Goal: Task Accomplishment & Management: Manage account settings

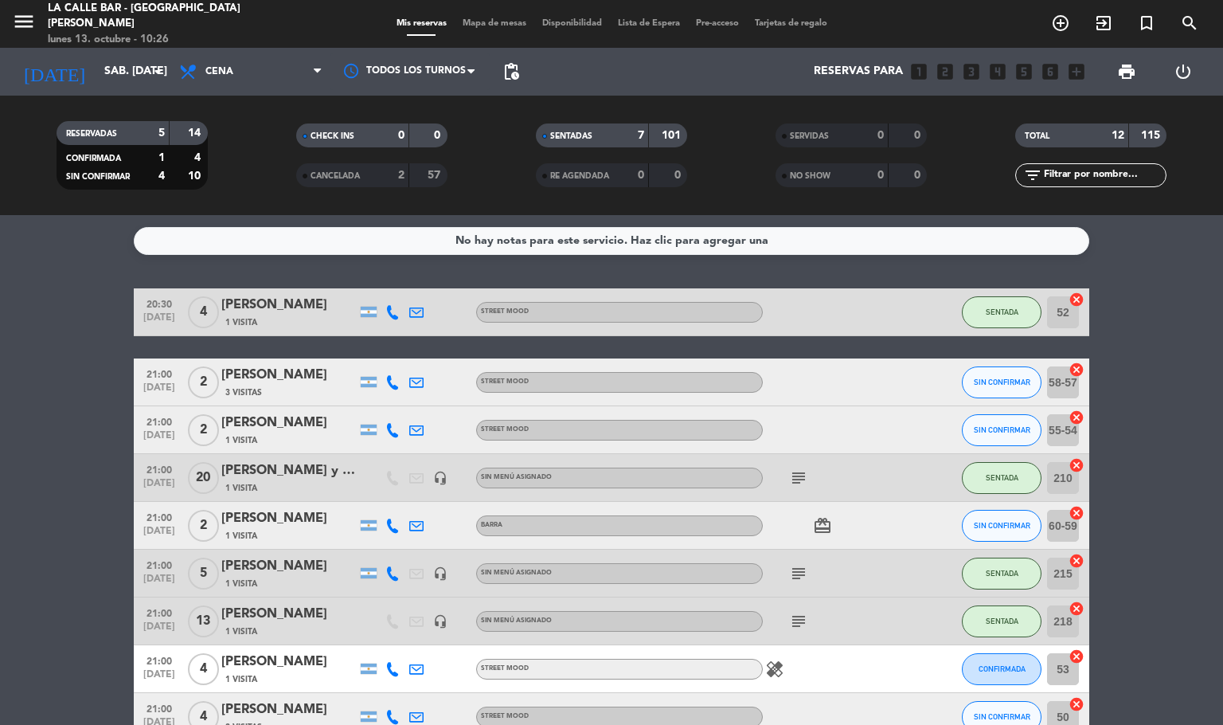
click at [486, 29] on div "Mis reservas Mapa de mesas Disponibilidad Lista de Espera Pre-acceso Tarjetas d…" at bounding box center [612, 24] width 447 height 14
click at [486, 22] on span "Mapa de mesas" at bounding box center [495, 23] width 80 height 9
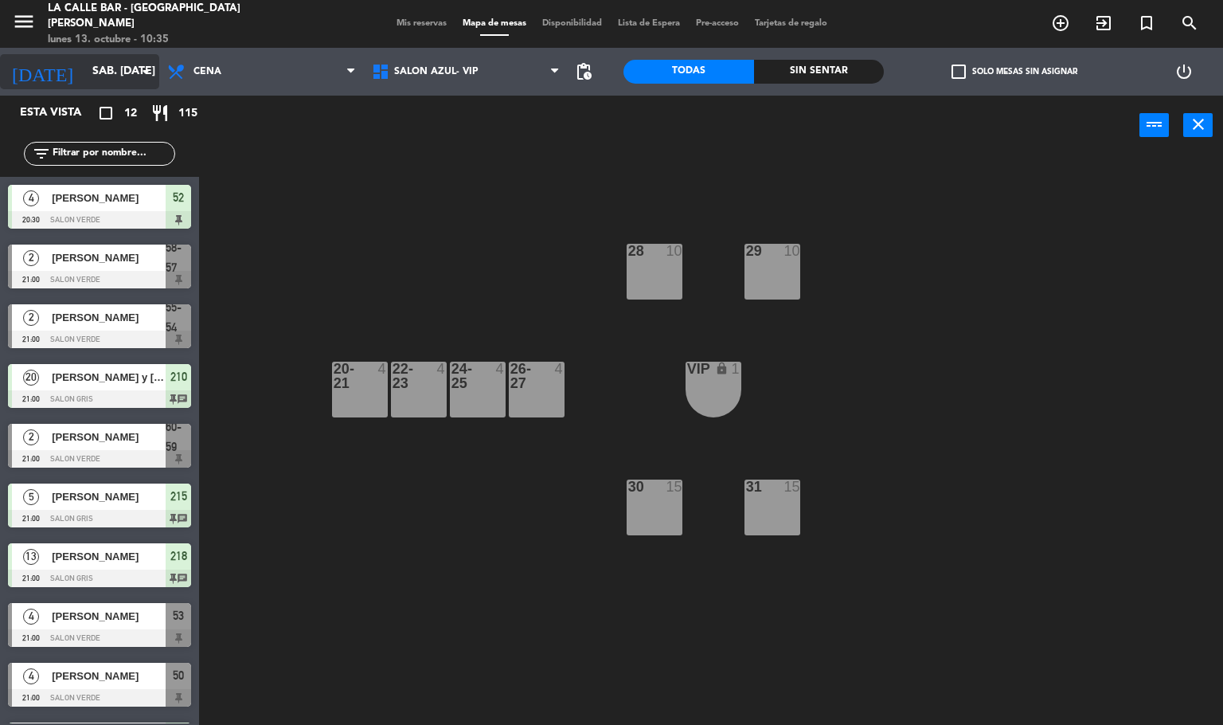
click at [84, 72] on input "sáb. [DATE]" at bounding box center [159, 71] width 151 height 29
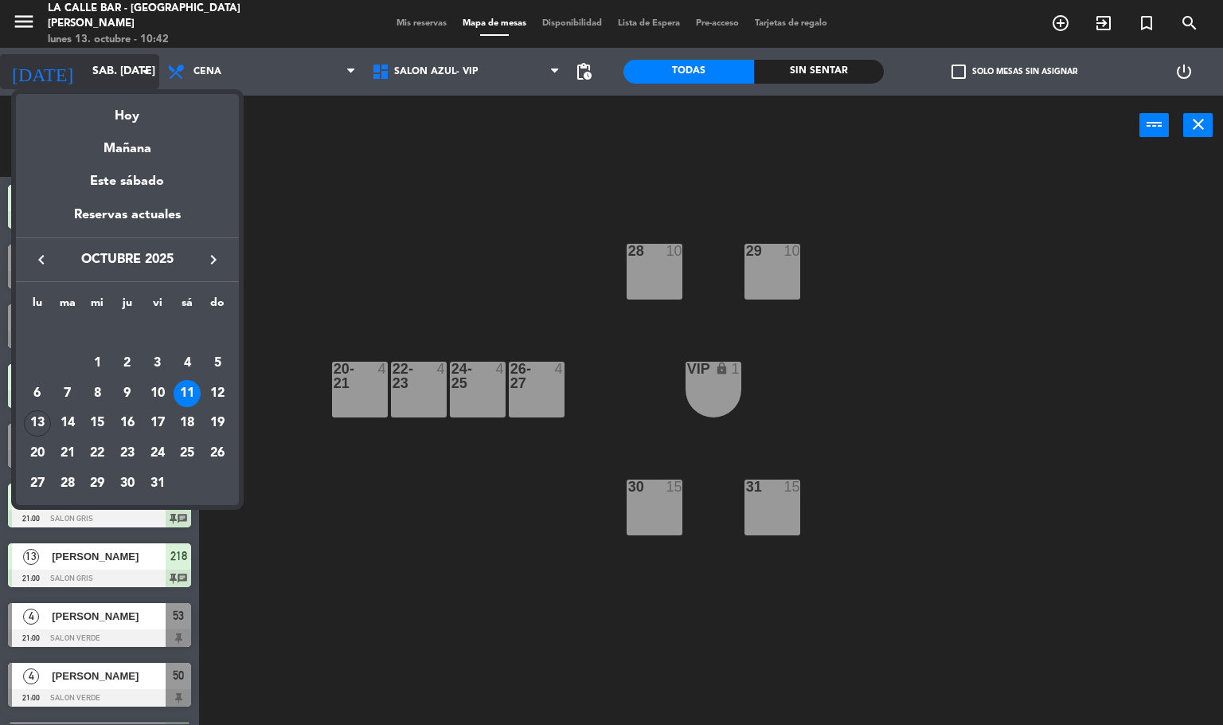
drag, startPoint x: 84, startPoint y: 53, endPoint x: 99, endPoint y: 61, distance: 16.7
click at [92, 57] on div at bounding box center [611, 362] width 1223 height 725
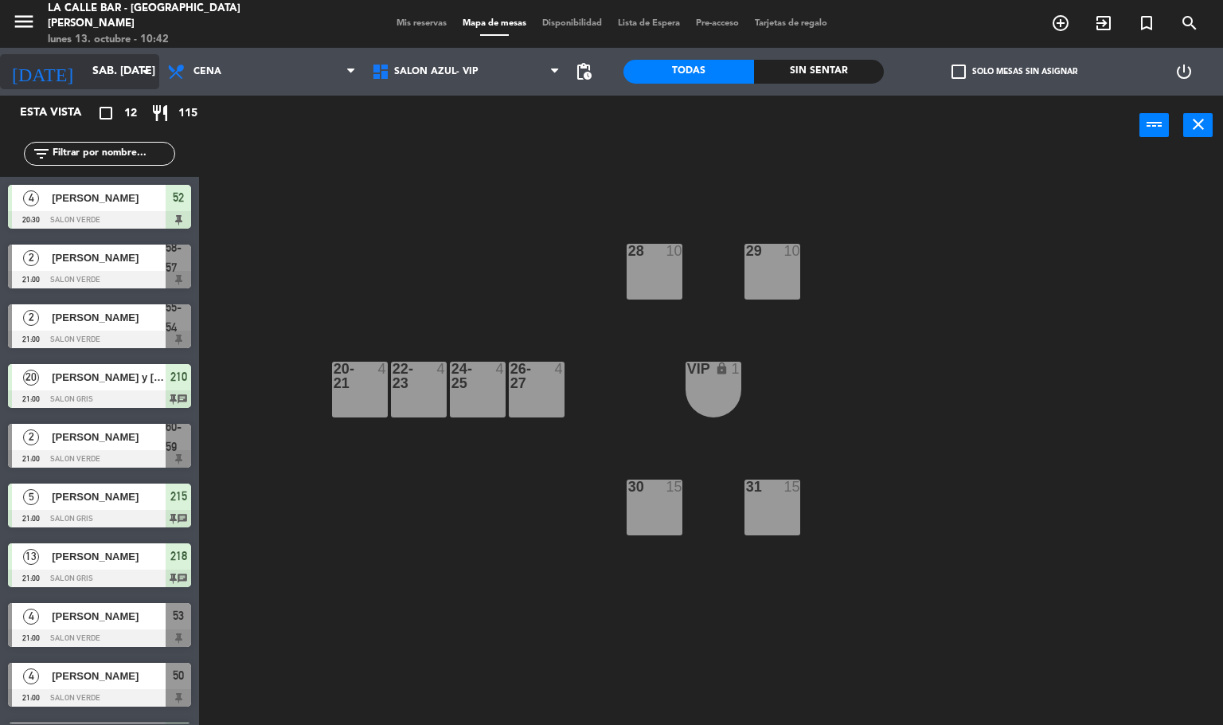
click at [99, 61] on input "sáb. [DATE]" at bounding box center [159, 71] width 151 height 29
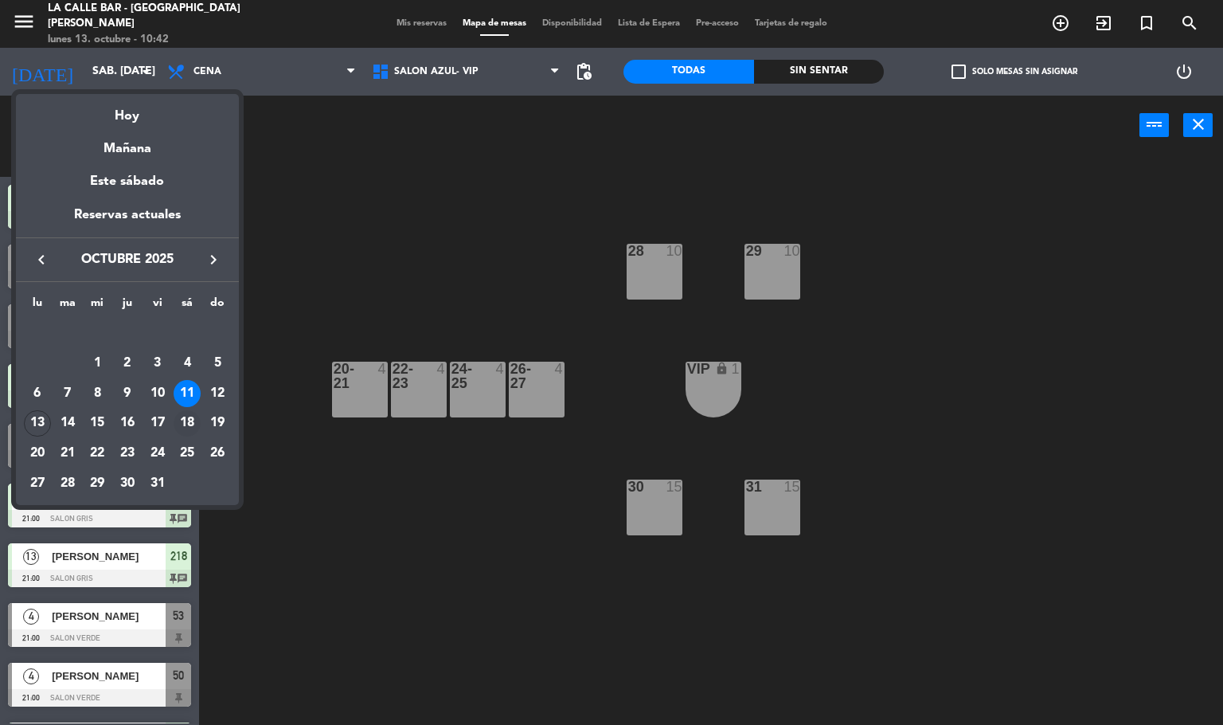
click at [187, 425] on div "18" at bounding box center [187, 423] width 27 height 27
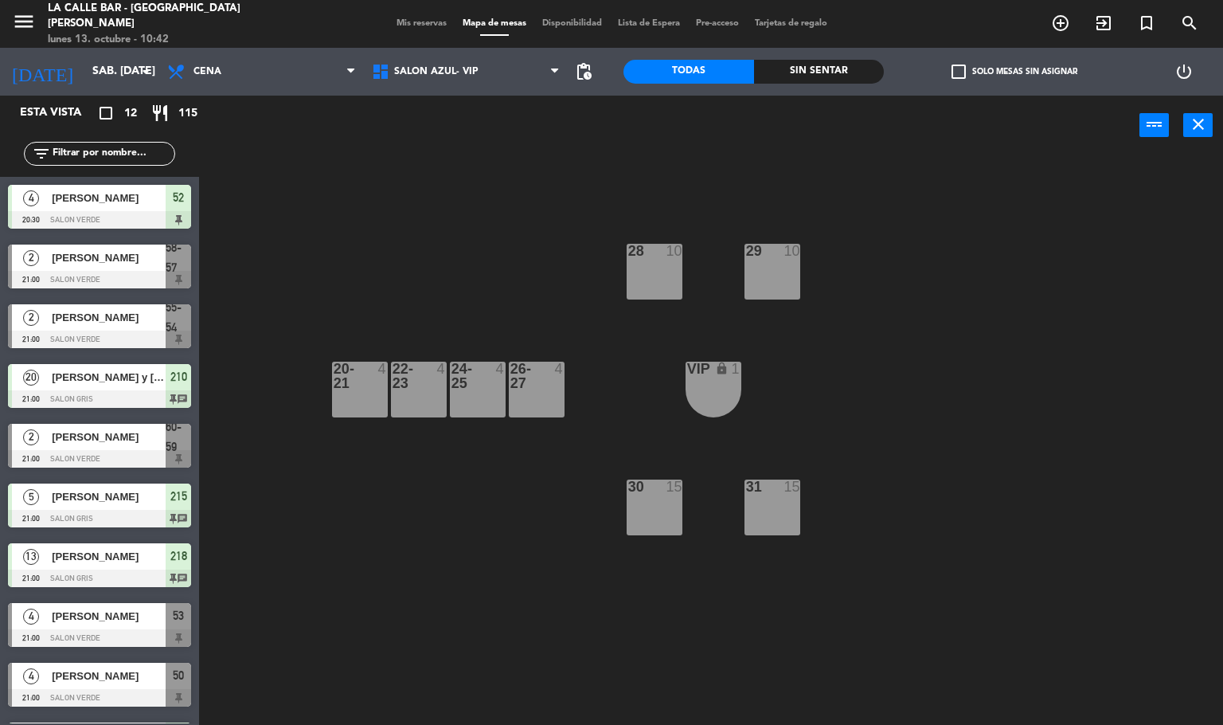
type input "sáb. [DATE]"
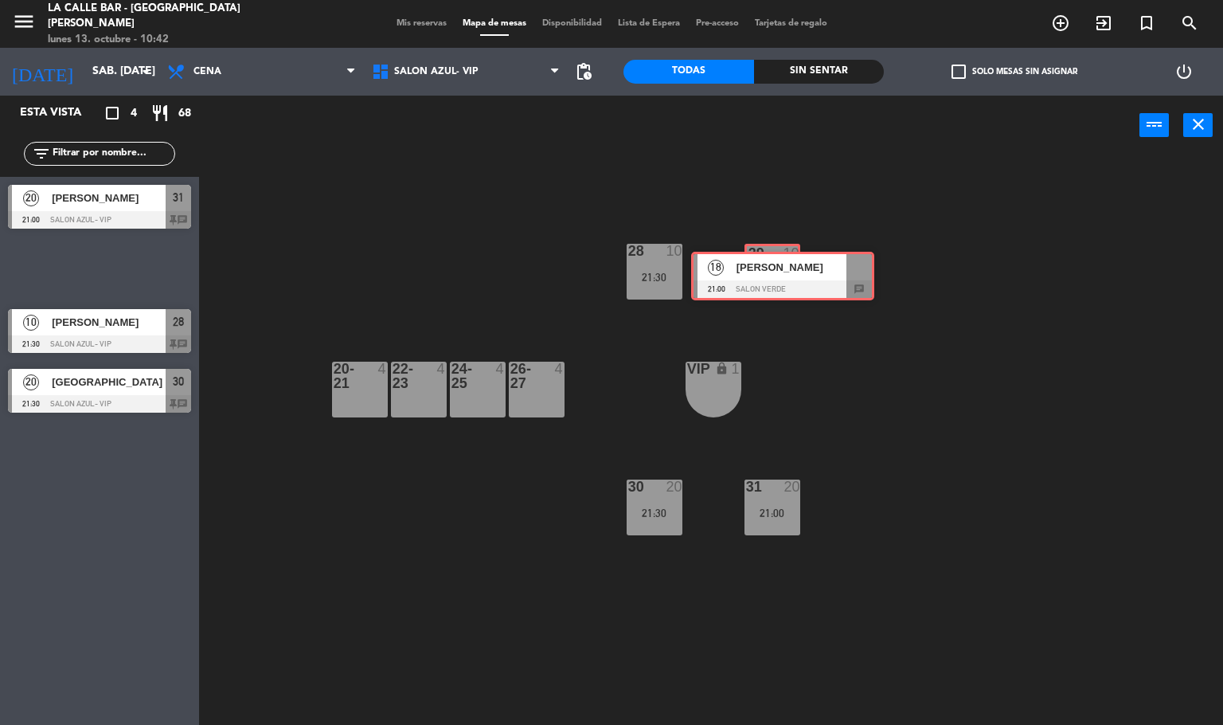
drag, startPoint x: 106, startPoint y: 270, endPoint x: 789, endPoint y: 277, distance: 683.3
click at [789, 277] on div "Esta vista crop_square 4 restaurant 68 filter_list 20 [PERSON_NAME] 21:00 SALON…" at bounding box center [611, 411] width 1223 height 630
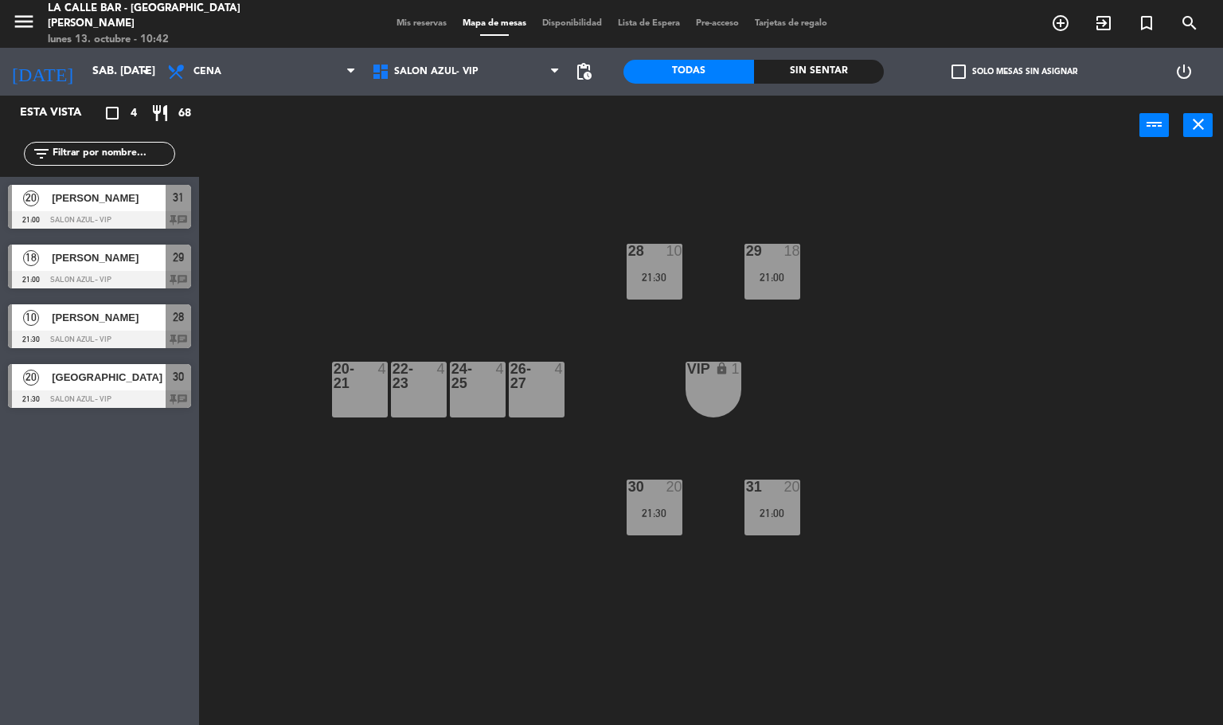
click at [103, 392] on div at bounding box center [99, 399] width 183 height 18
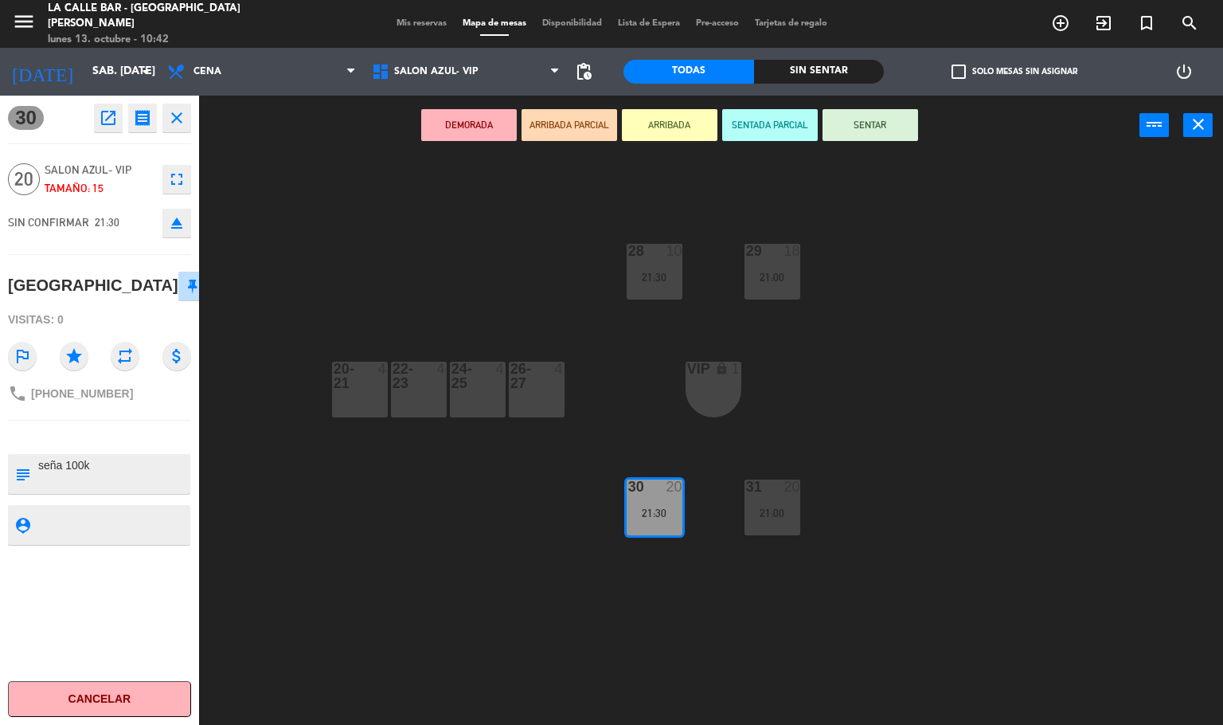
click at [72, 397] on span "[PHONE_NUMBER]" at bounding box center [82, 393] width 102 height 13
drag, startPoint x: 72, startPoint y: 397, endPoint x: 79, endPoint y: 402, distance: 8.6
copy div "phone"
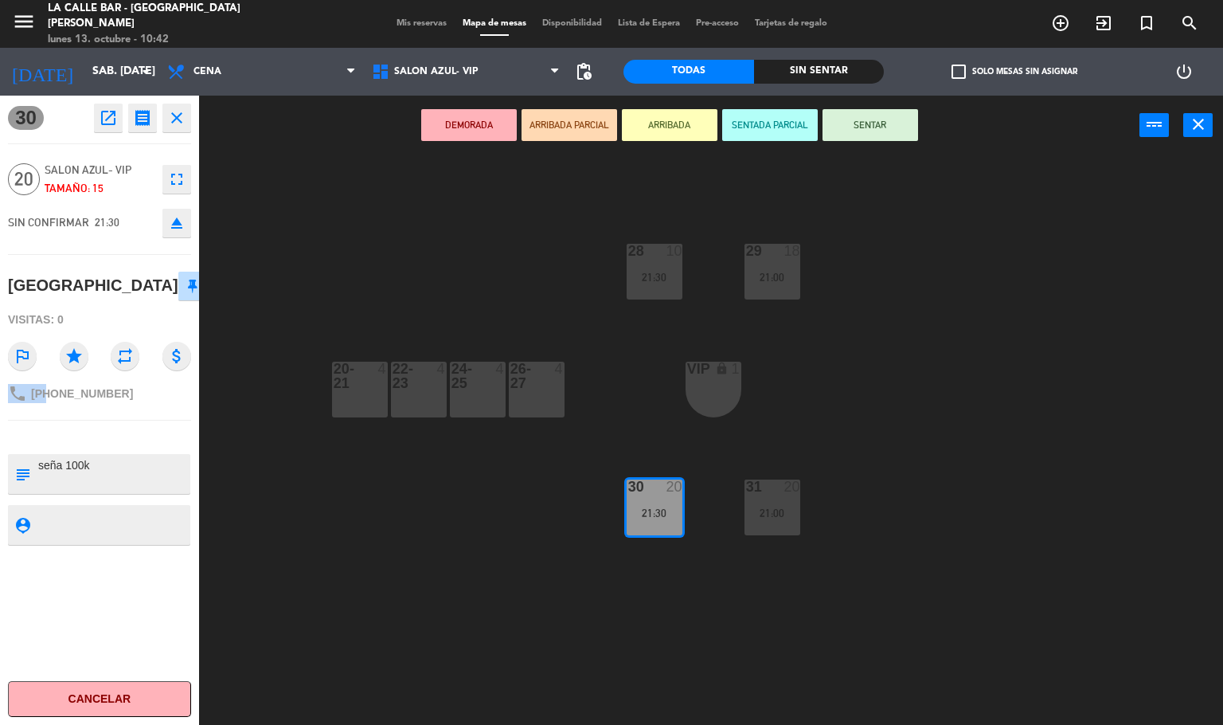
click at [106, 684] on button "Cancelar" at bounding box center [99, 699] width 183 height 36
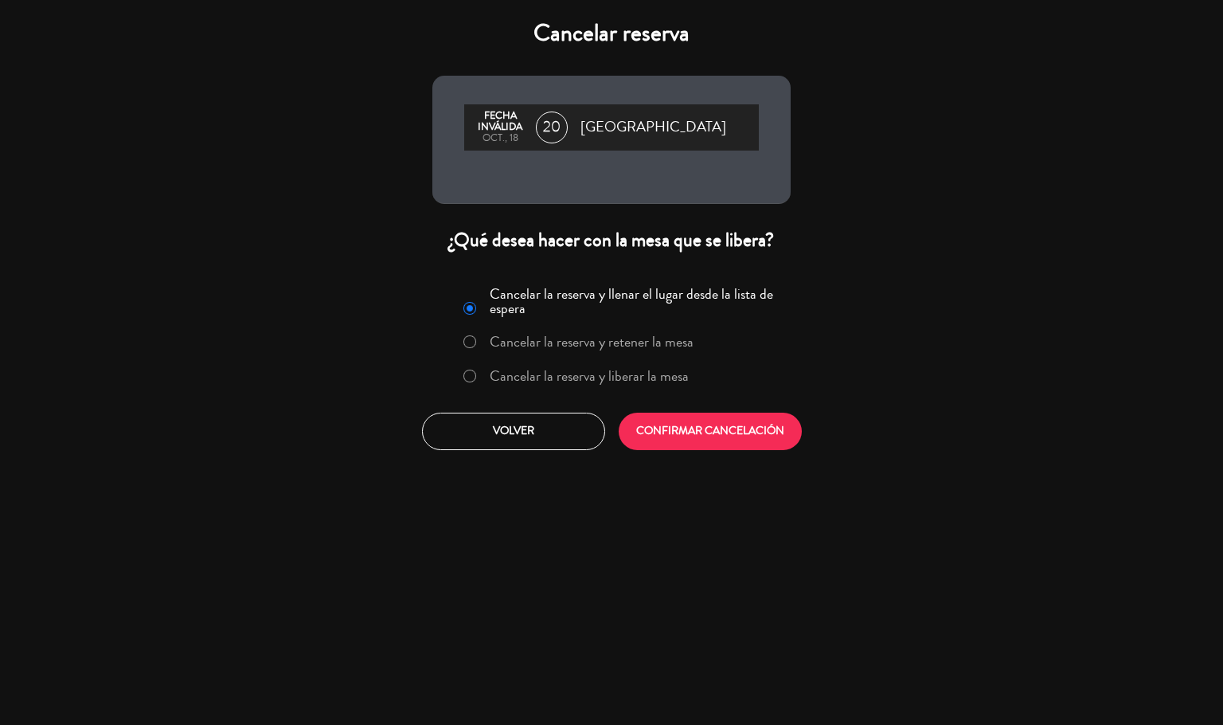
click at [536, 382] on label "Cancelar la reserva y liberar la mesa" at bounding box center [589, 376] width 199 height 14
click at [691, 432] on button "CONFIRMAR CANCELACIÓN" at bounding box center [710, 431] width 183 height 37
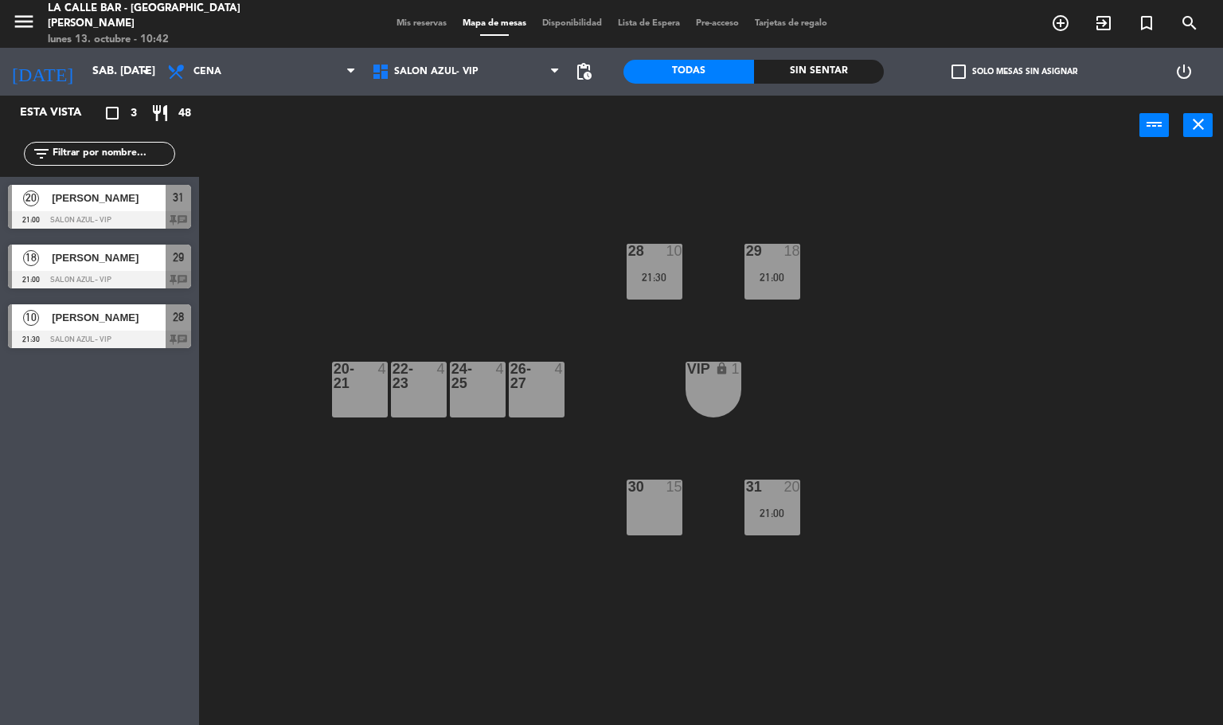
click at [665, 514] on div "30 15" at bounding box center [655, 507] width 56 height 56
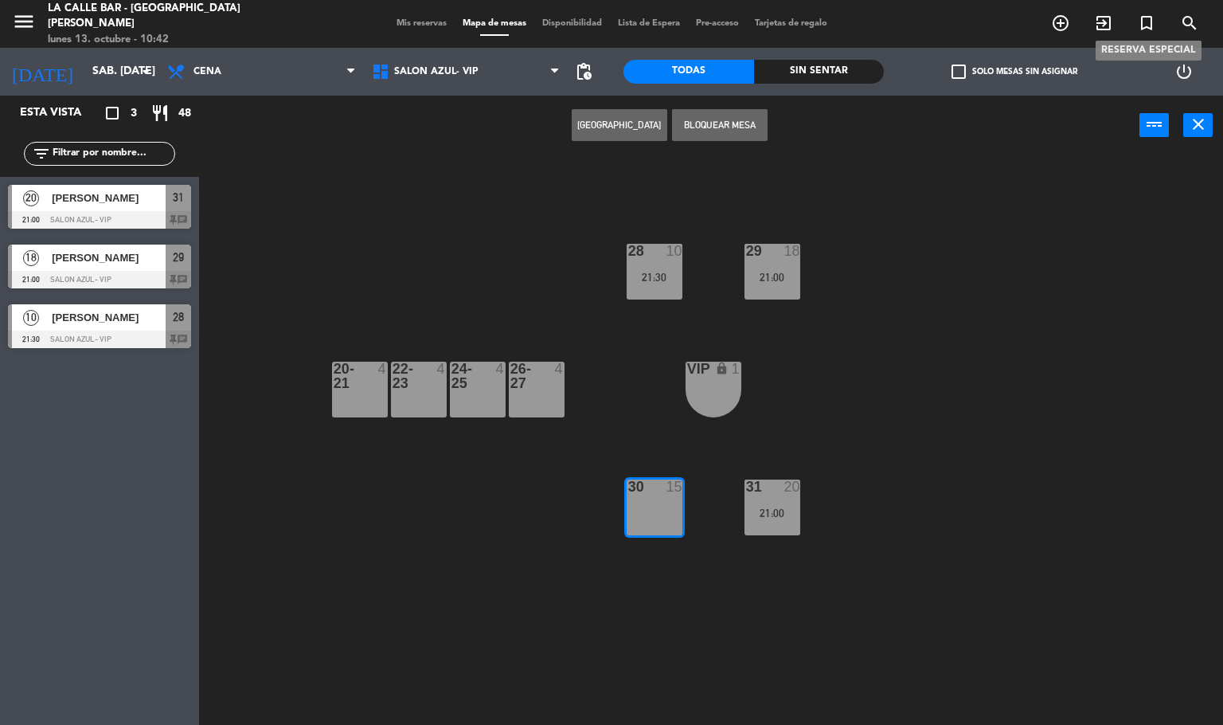
click at [1145, 25] on icon "turned_in_not" at bounding box center [1146, 23] width 19 height 19
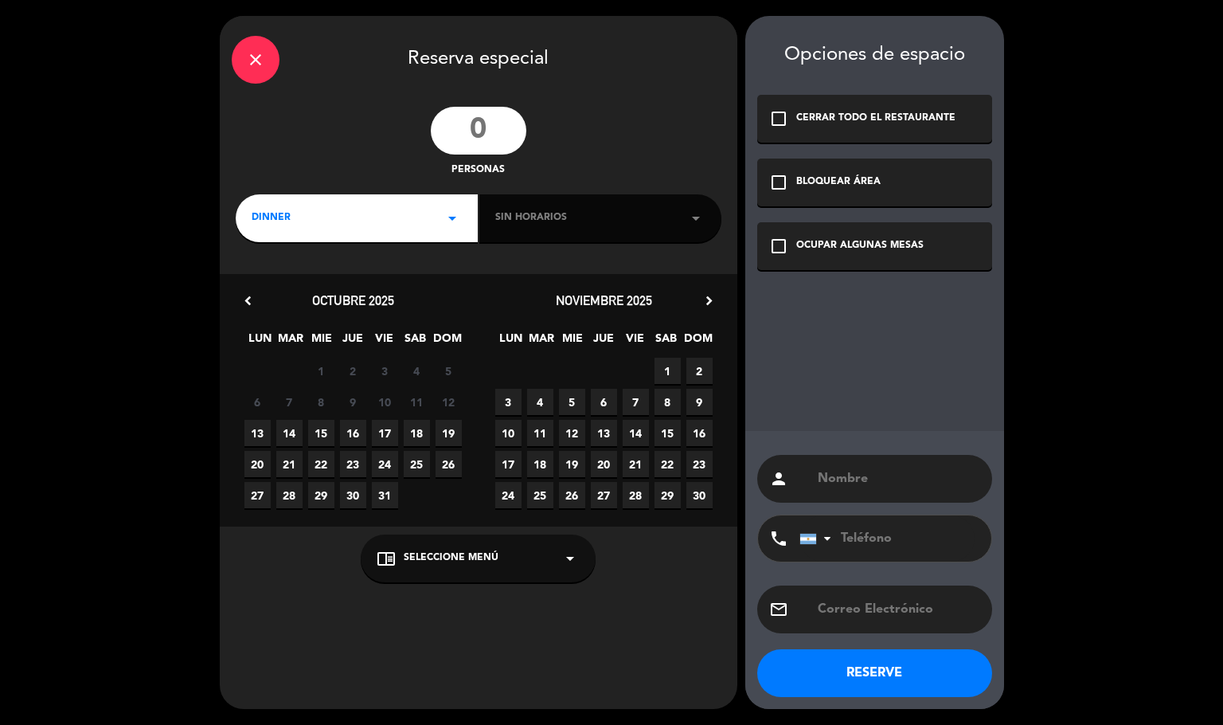
click at [506, 124] on input "number" at bounding box center [479, 131] width 96 height 48
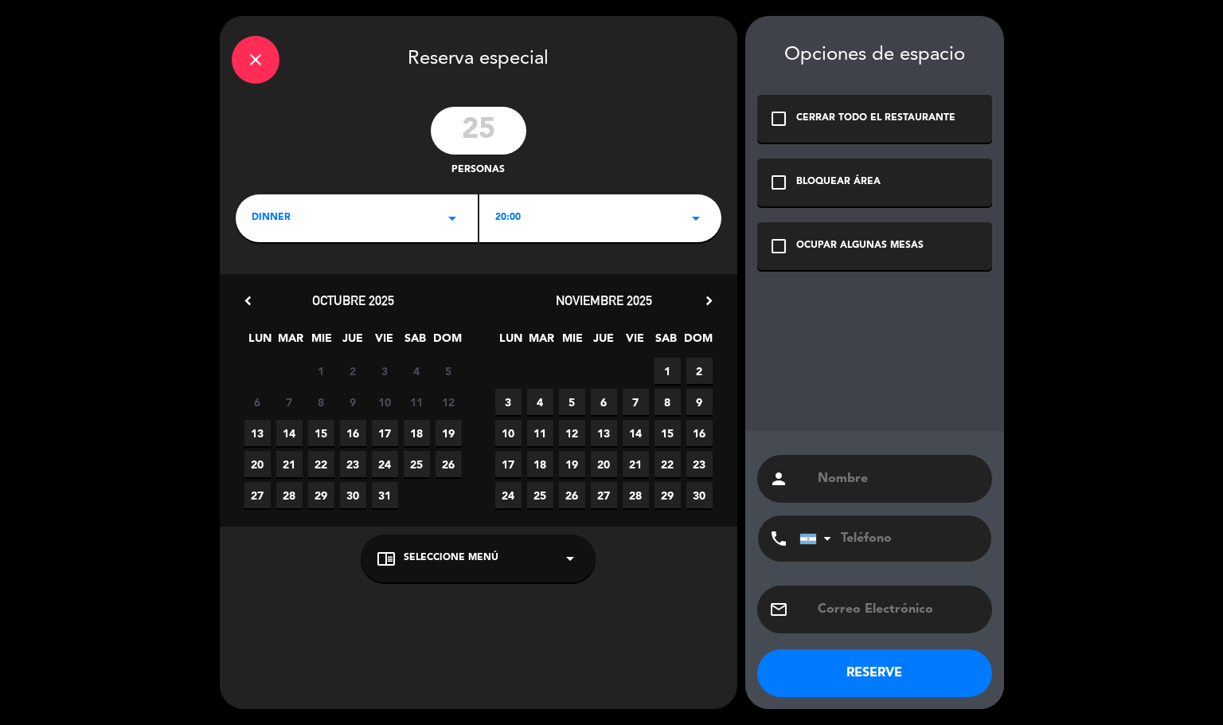
type input "25"
click at [416, 426] on span "18" at bounding box center [417, 433] width 26 height 26
click at [413, 469] on span "25" at bounding box center [417, 464] width 26 height 26
paste input "[PHONE_NUMBER]"
type input "[PHONE_NUMBER]"
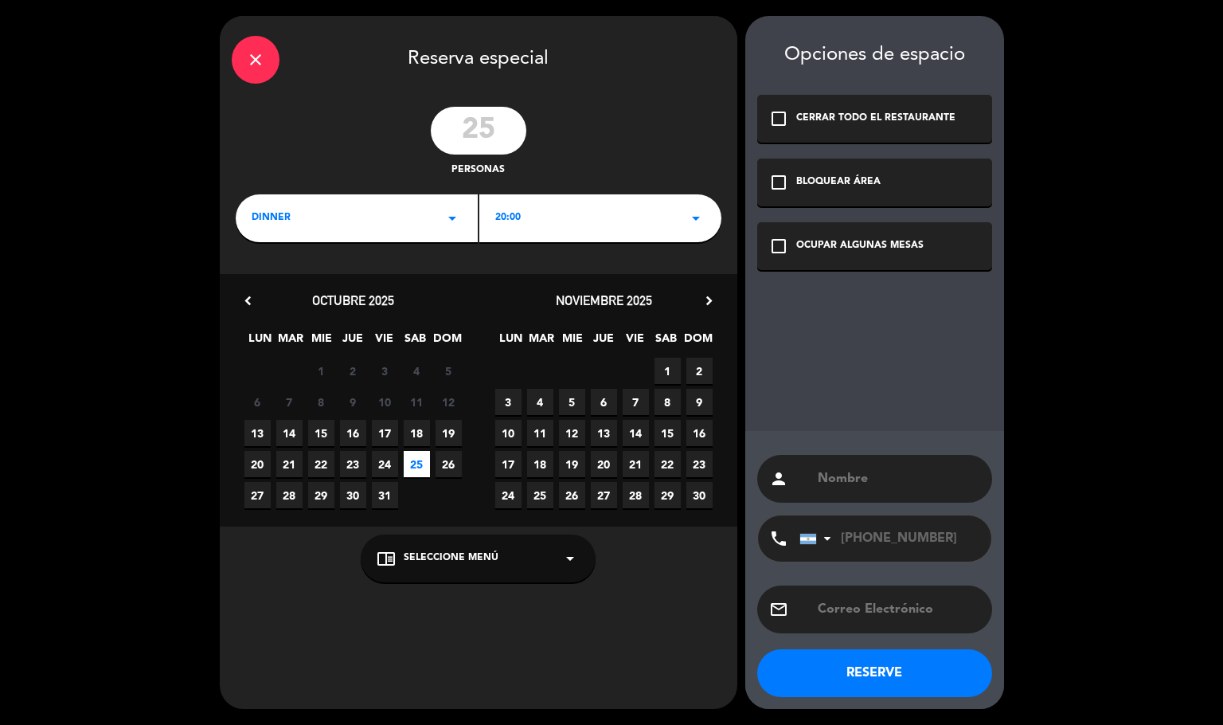
drag, startPoint x: 886, startPoint y: 246, endPoint x: 889, endPoint y: 335, distance: 89.2
click at [886, 256] on div "check_box_outline_blank OCUPAR ALGUNAS MESAS" at bounding box center [874, 246] width 235 height 48
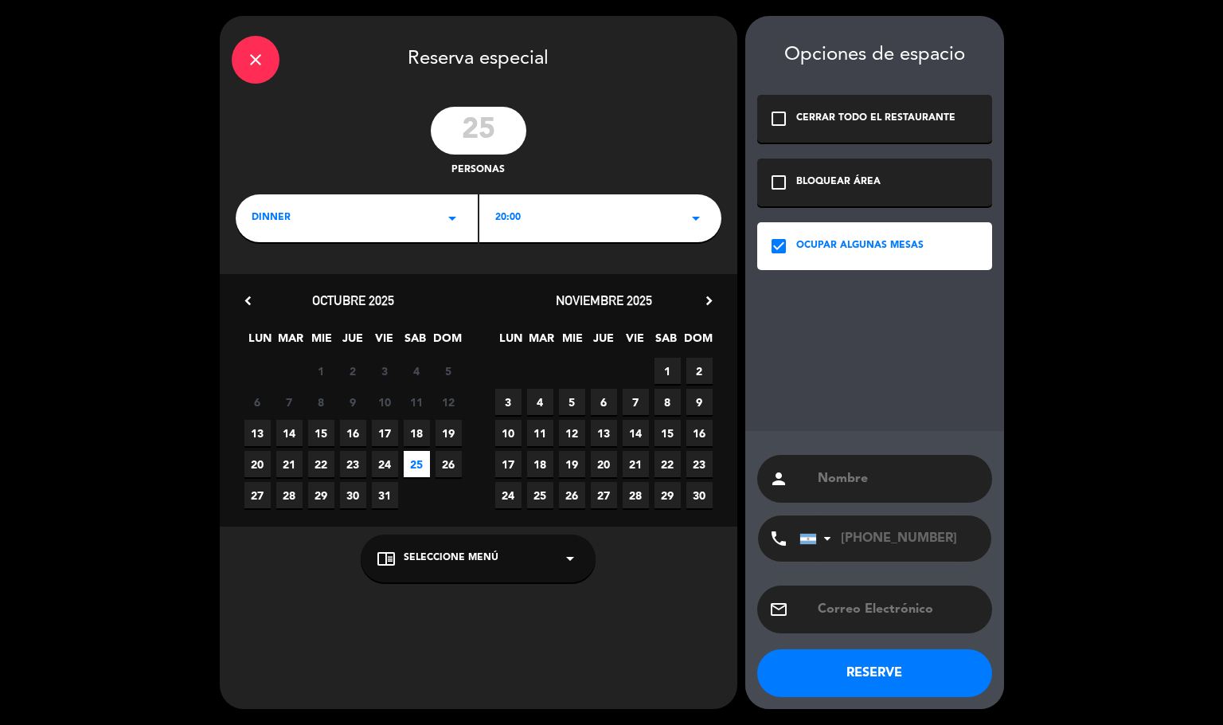
click at [850, 474] on input "text" at bounding box center [898, 478] width 164 height 22
type input "[GEOGRAPHIC_DATA]"
click at [419, 431] on span "18" at bounding box center [417, 433] width 26 height 26
click at [514, 221] on span "20:00" at bounding box center [507, 218] width 25 height 16
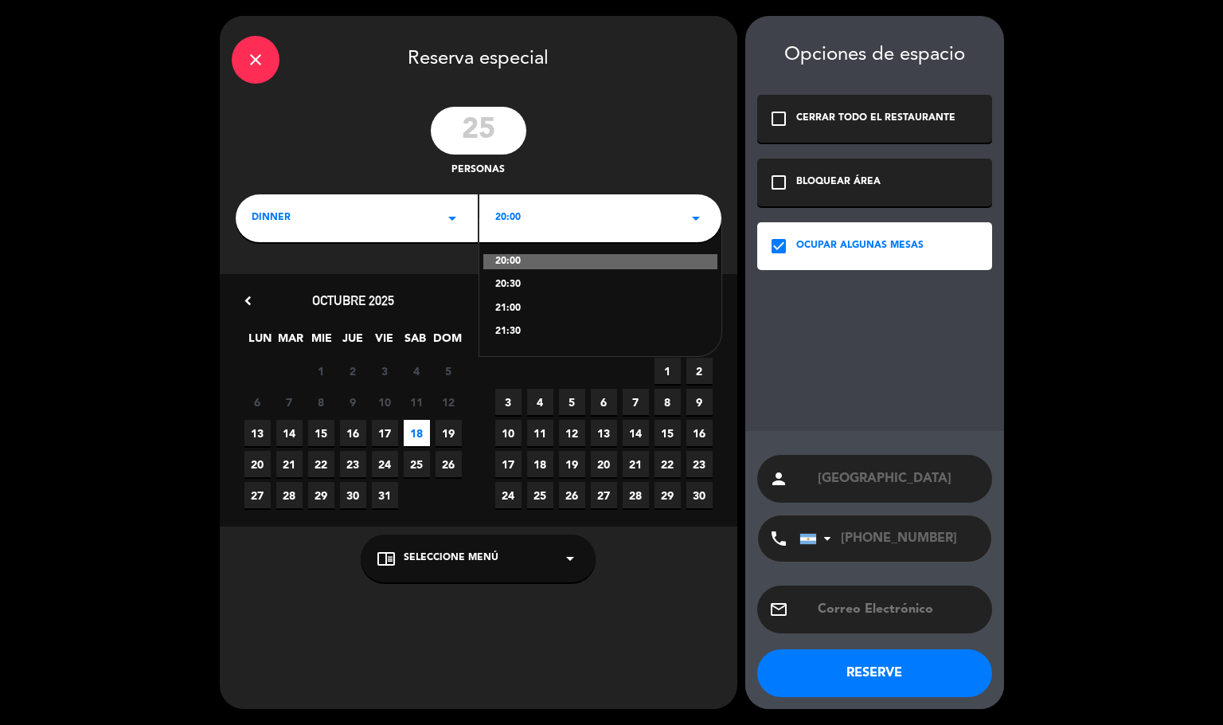
click at [529, 327] on div "21:30" at bounding box center [600, 332] width 210 height 16
click at [870, 677] on button "RESERVE" at bounding box center [874, 673] width 235 height 48
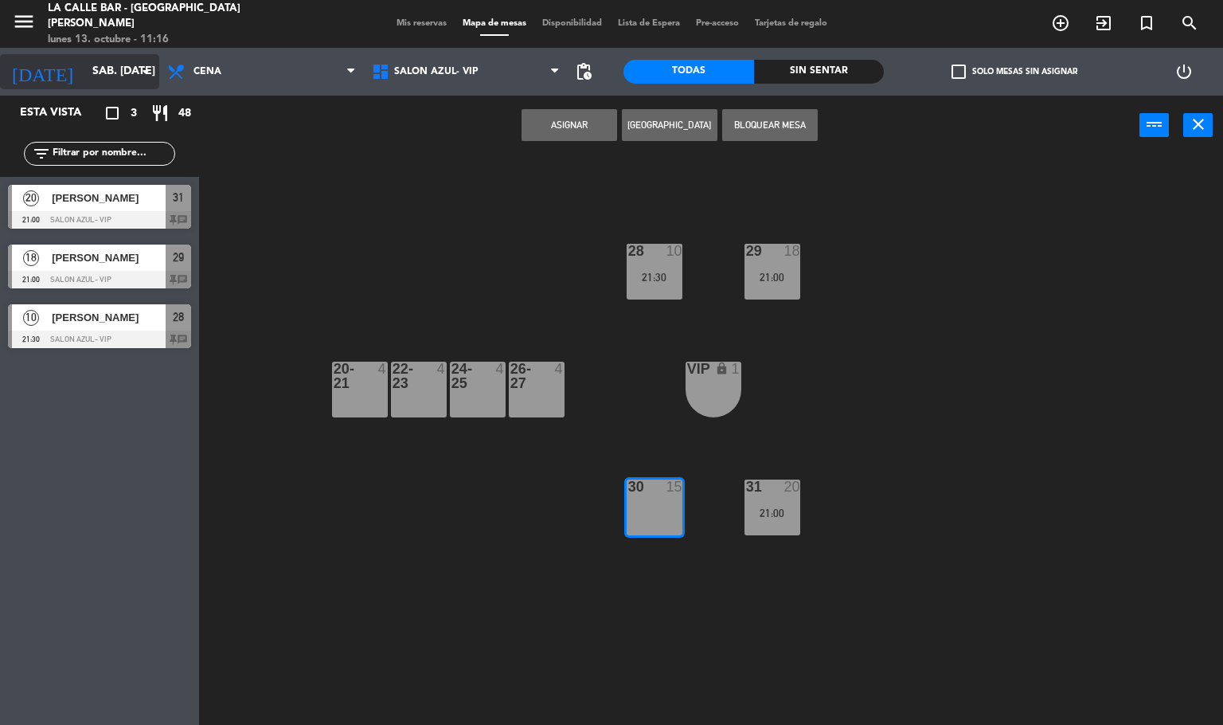
click at [89, 74] on input "sáb. [DATE]" at bounding box center [159, 71] width 151 height 29
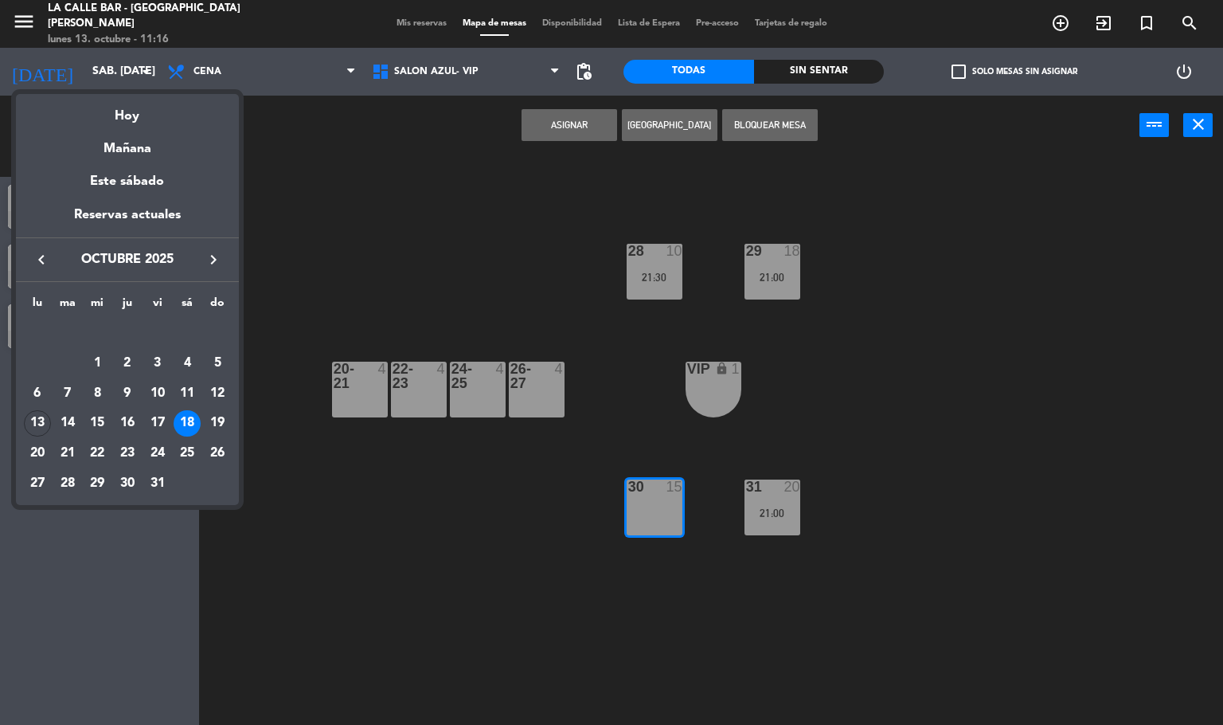
click at [320, 208] on div at bounding box center [611, 362] width 1223 height 725
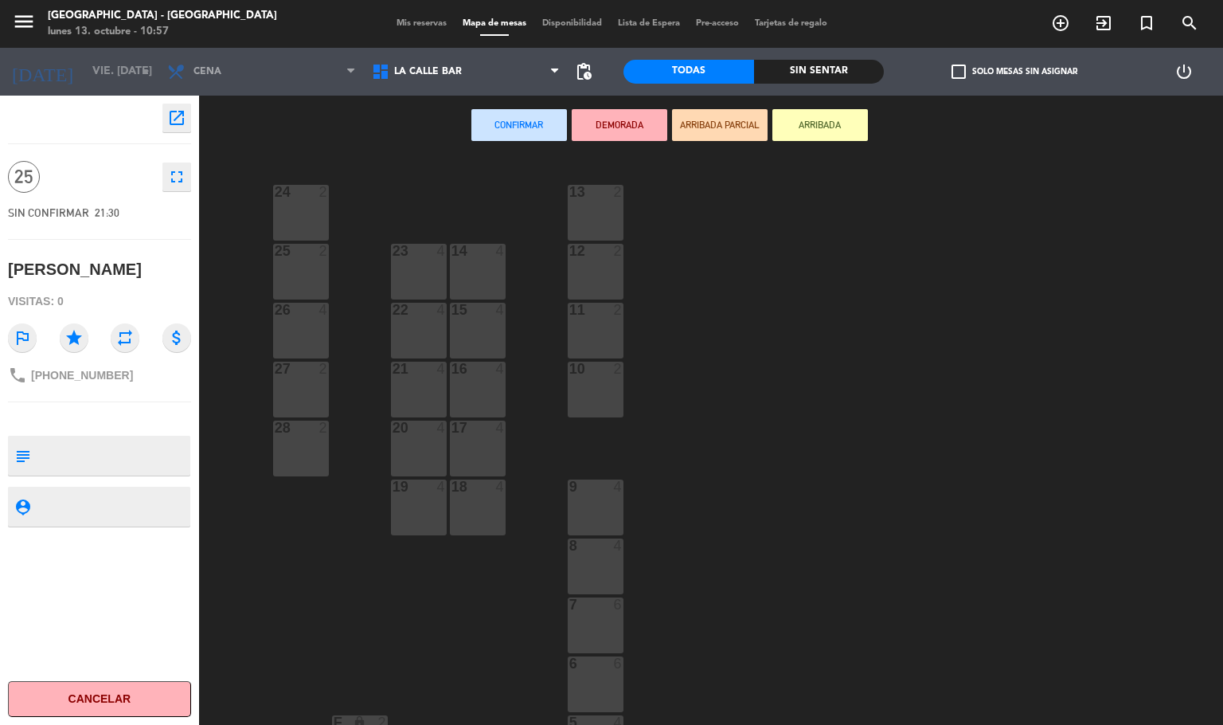
click at [84, 456] on textarea at bounding box center [113, 455] width 152 height 33
type textarea "125k"
click at [92, 479] on div "open_in_new 25 fullscreen SIN CONFIRMAR 21:30 Irina Ramos Visitas: 0 outlined_f…" at bounding box center [99, 410] width 199 height 629
click at [811, 326] on div "24 2 13 2 23 4 14 4 25 2 12 2 15 4 22 4 26 4 11 2 16 4 27 2 21 4 10 2 20 4 28 2…" at bounding box center [717, 440] width 1012 height 569
click at [579, 22] on span "Disponibilidad" at bounding box center [572, 23] width 76 height 9
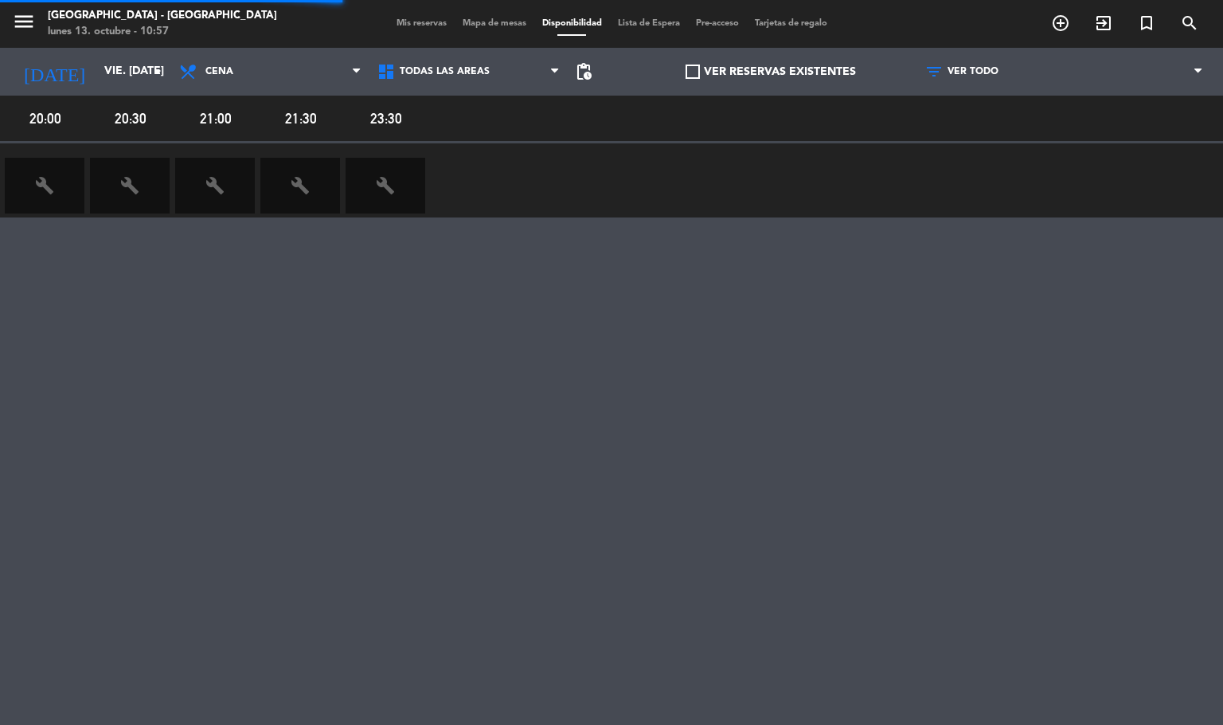
click at [499, 24] on span "Mapa de mesas" at bounding box center [495, 23] width 80 height 9
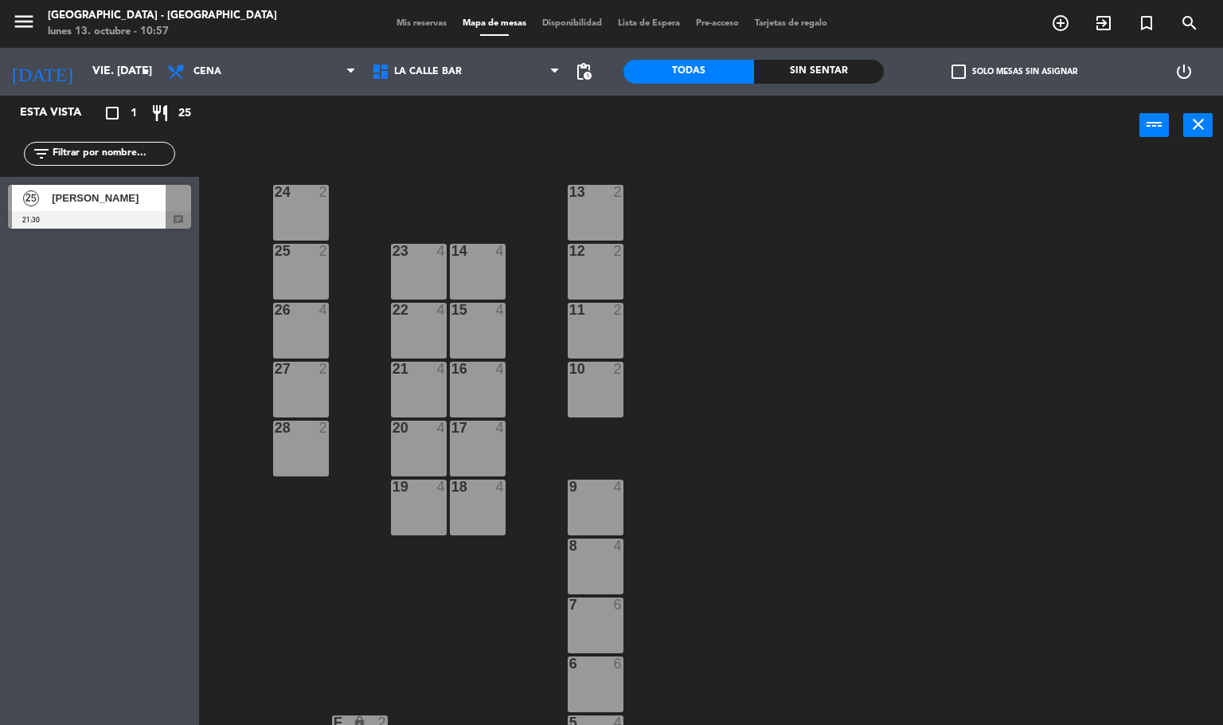
scroll to position [358, 0]
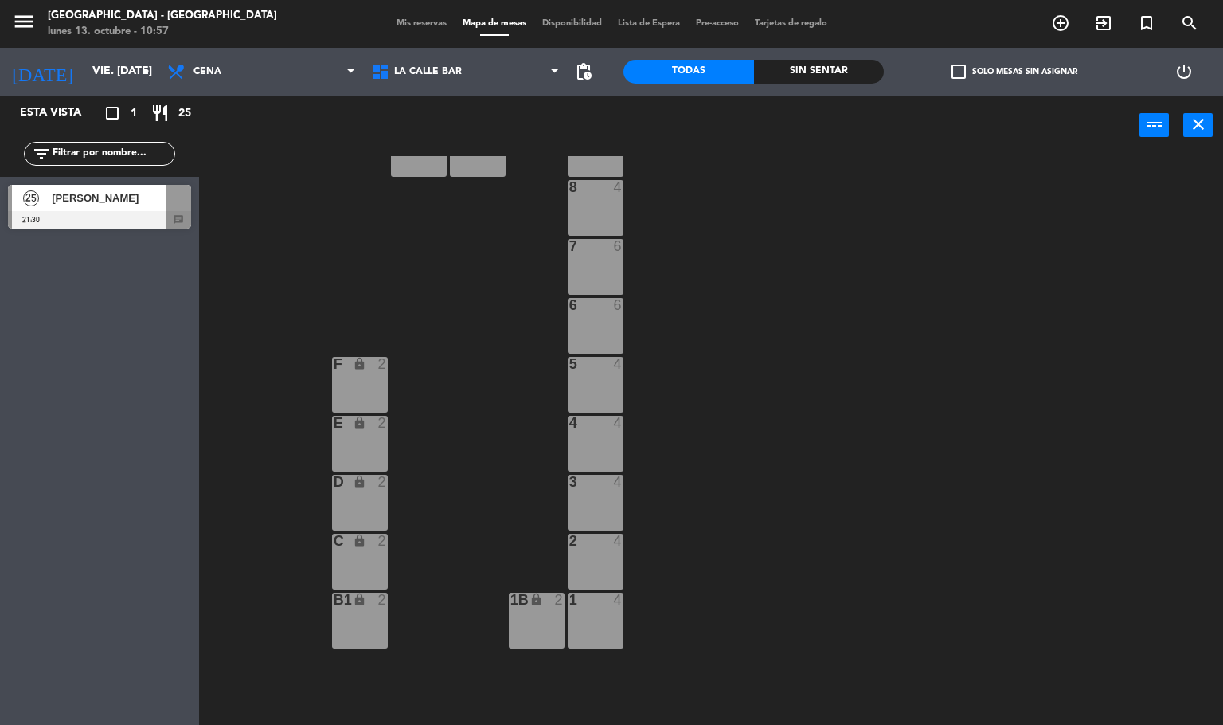
drag, startPoint x: 607, startPoint y: 619, endPoint x: 614, endPoint y: 569, distance: 49.9
click at [609, 612] on div "1 4" at bounding box center [596, 620] width 56 height 56
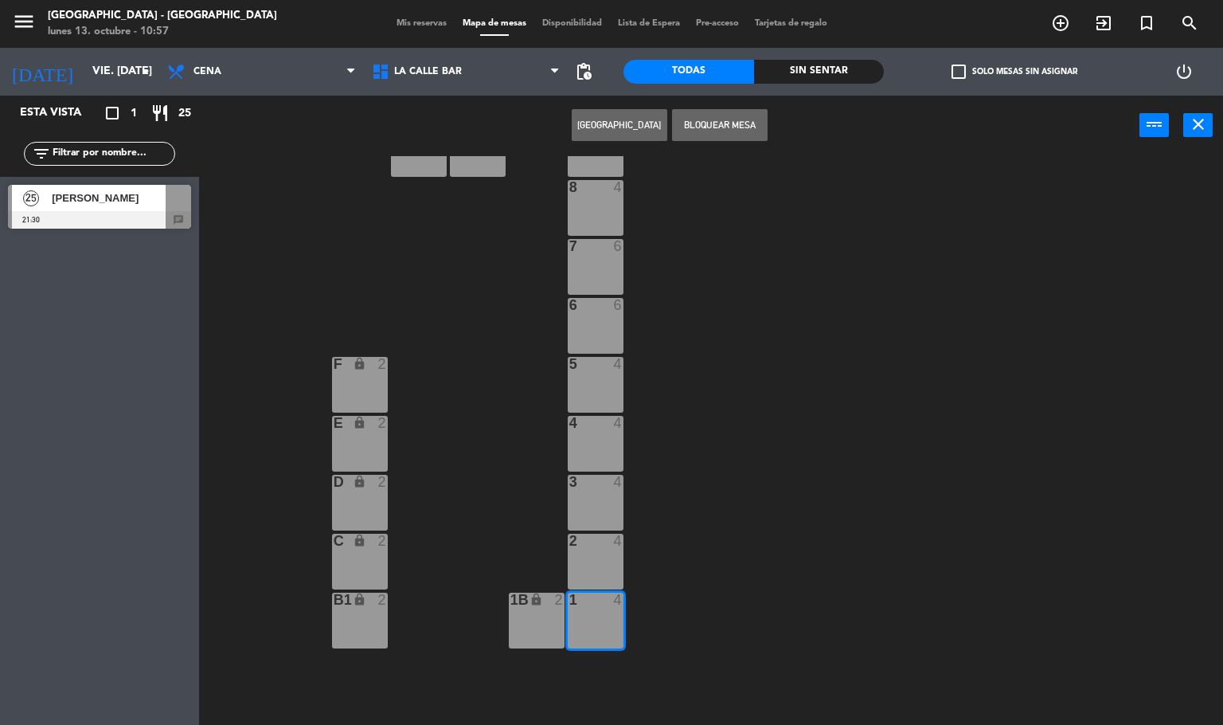
drag, startPoint x: 612, startPoint y: 561, endPoint x: 604, endPoint y: 536, distance: 26.5
click at [609, 559] on div "2 4" at bounding box center [596, 562] width 56 height 56
click at [600, 498] on div "3 4" at bounding box center [596, 503] width 56 height 56
click at [602, 444] on div "4 4" at bounding box center [596, 444] width 56 height 56
click at [141, 217] on div at bounding box center [99, 220] width 183 height 18
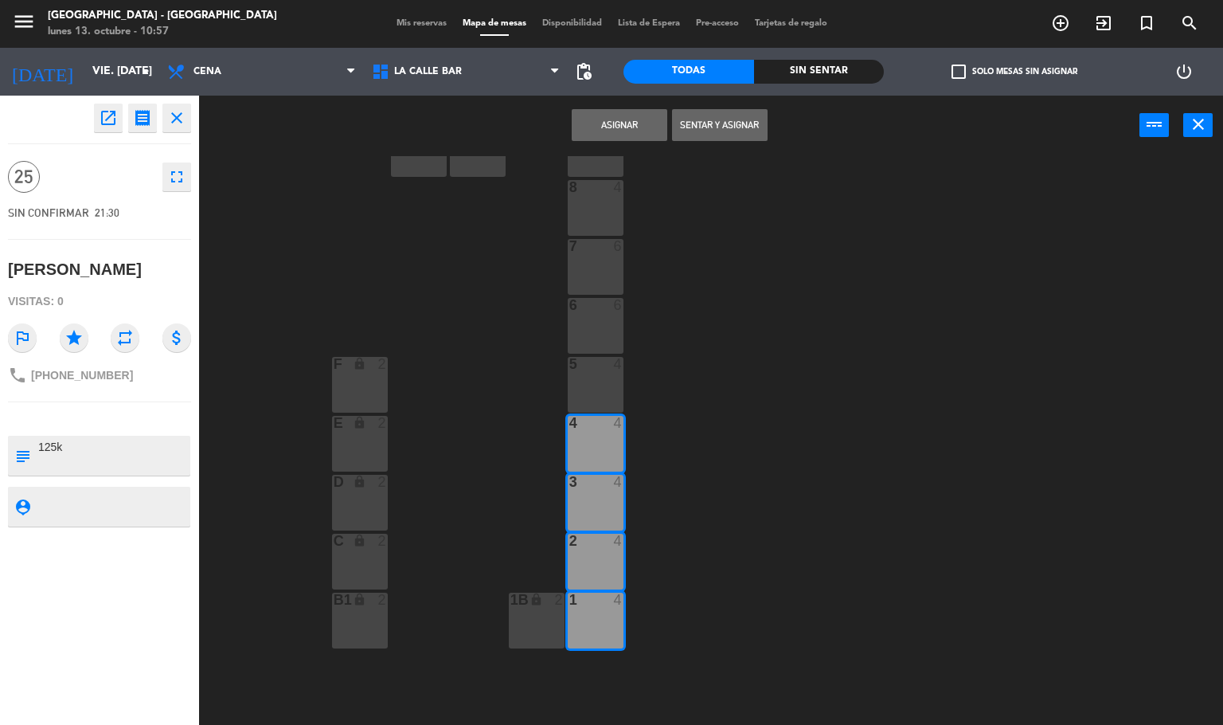
click at [585, 123] on button "Asignar" at bounding box center [620, 125] width 96 height 32
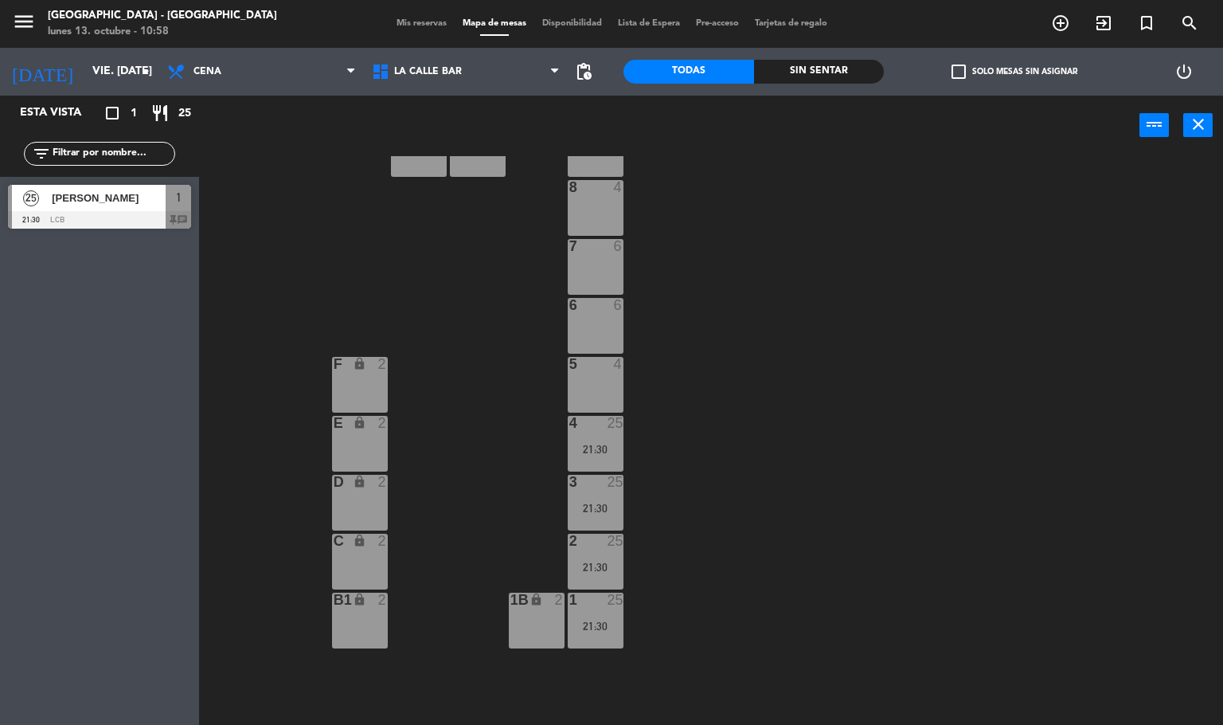
click at [129, 223] on div at bounding box center [99, 220] width 183 height 18
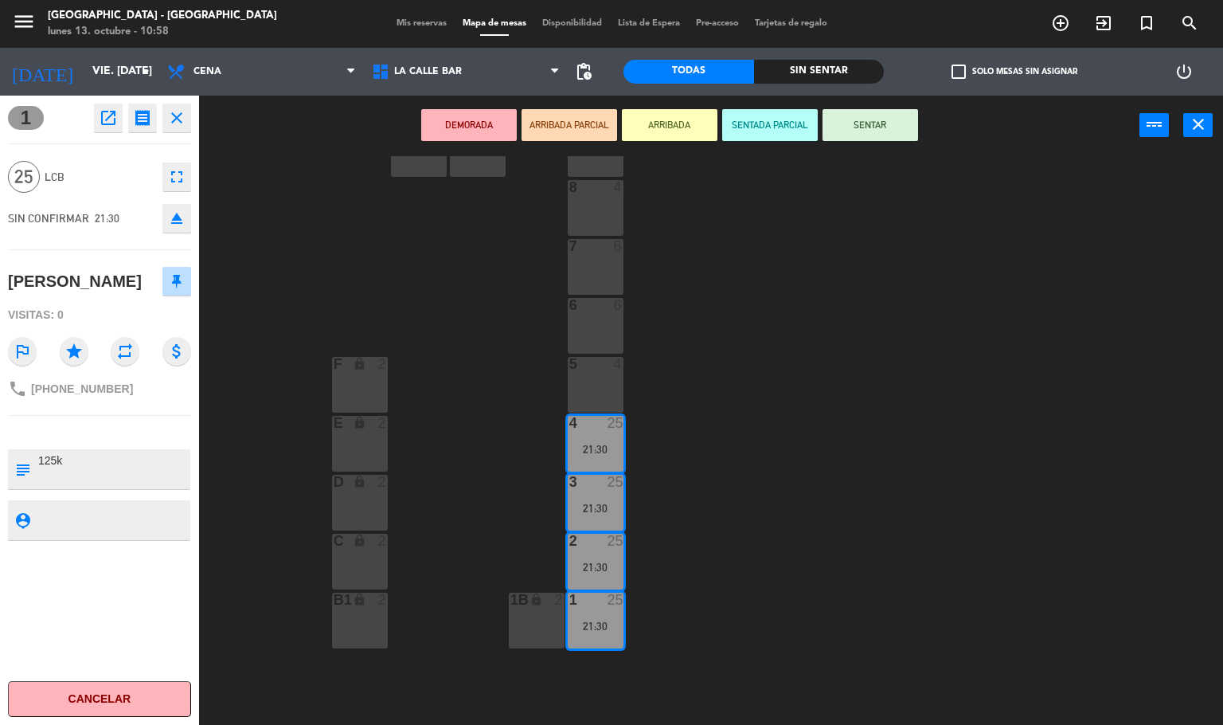
click at [125, 695] on button "Cancelar" at bounding box center [99, 699] width 183 height 36
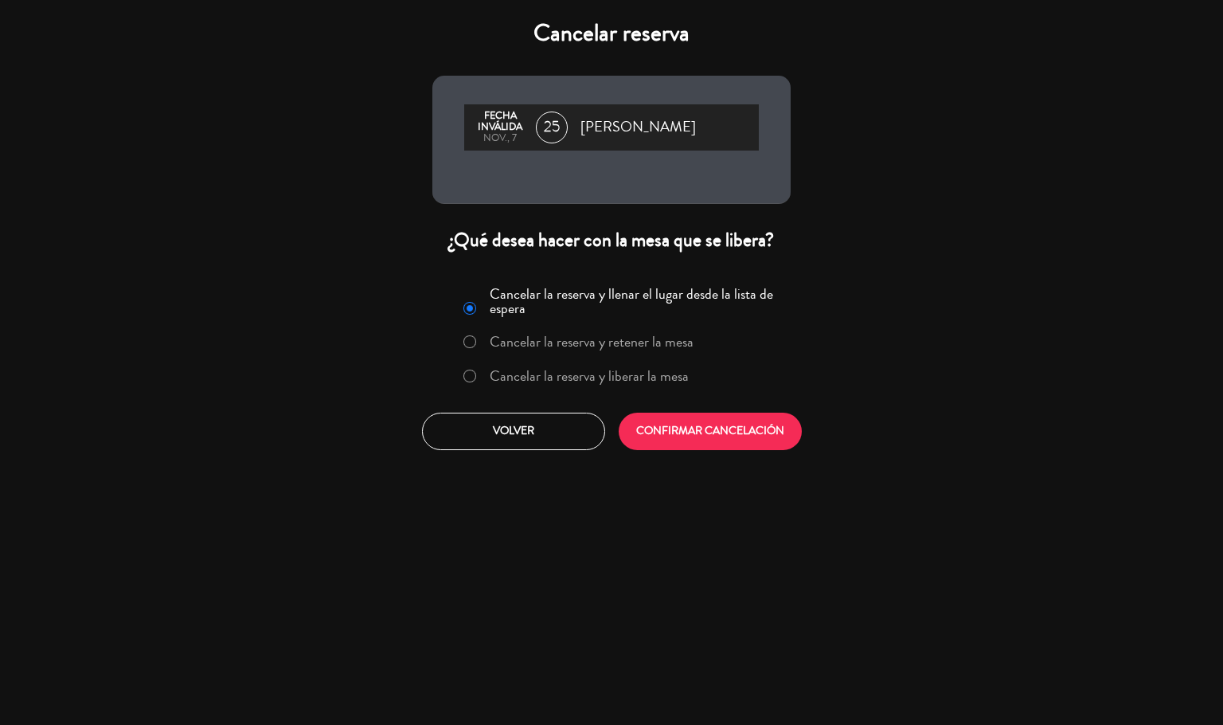
click at [561, 385] on label "Cancelar la reserva y liberar la mesa" at bounding box center [576, 376] width 242 height 29
click at [678, 443] on button "CONFIRMAR CANCELACIÓN" at bounding box center [710, 431] width 183 height 37
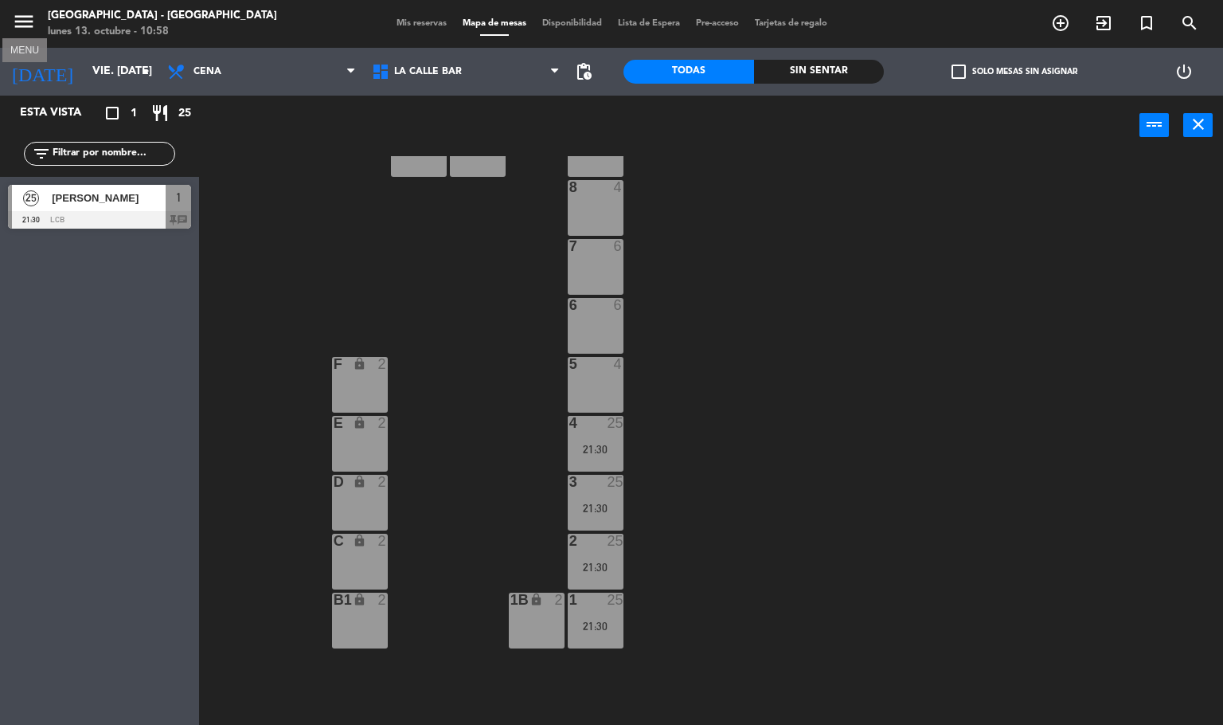
drag, startPoint x: 29, startPoint y: 18, endPoint x: 123, endPoint y: 84, distance: 114.9
click at [26, 19] on icon "menu" at bounding box center [24, 22] width 24 height 24
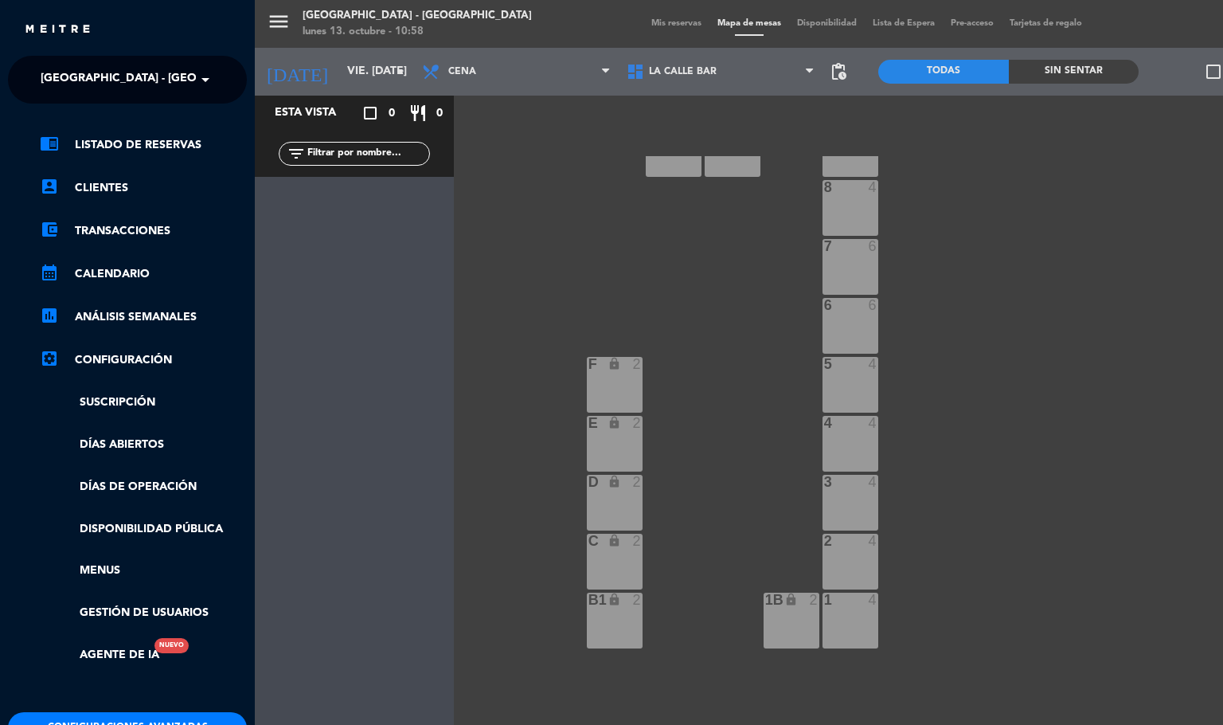
click at [129, 76] on span "La Calle Bar - Palermo" at bounding box center [163, 79] width 245 height 33
click at [142, 142] on span "La Calle Bar - [GEOGRAPHIC_DATA][PERSON_NAME]" at bounding box center [166, 147] width 299 height 18
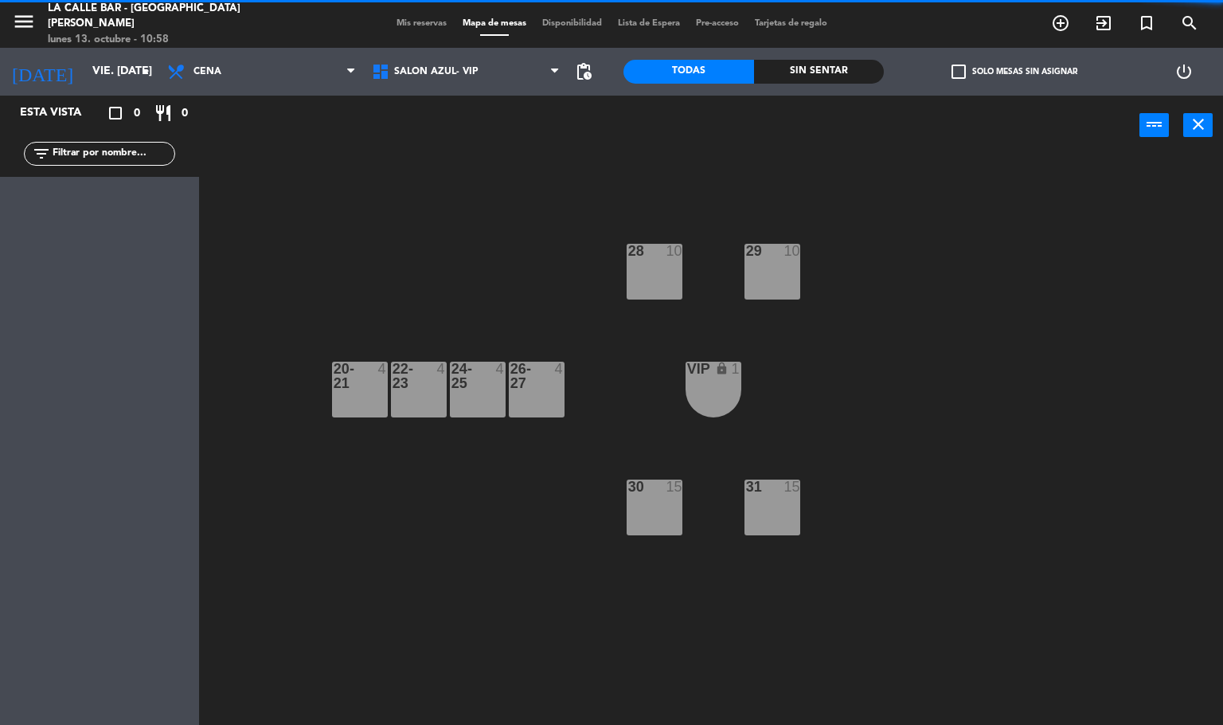
scroll to position [0, 0]
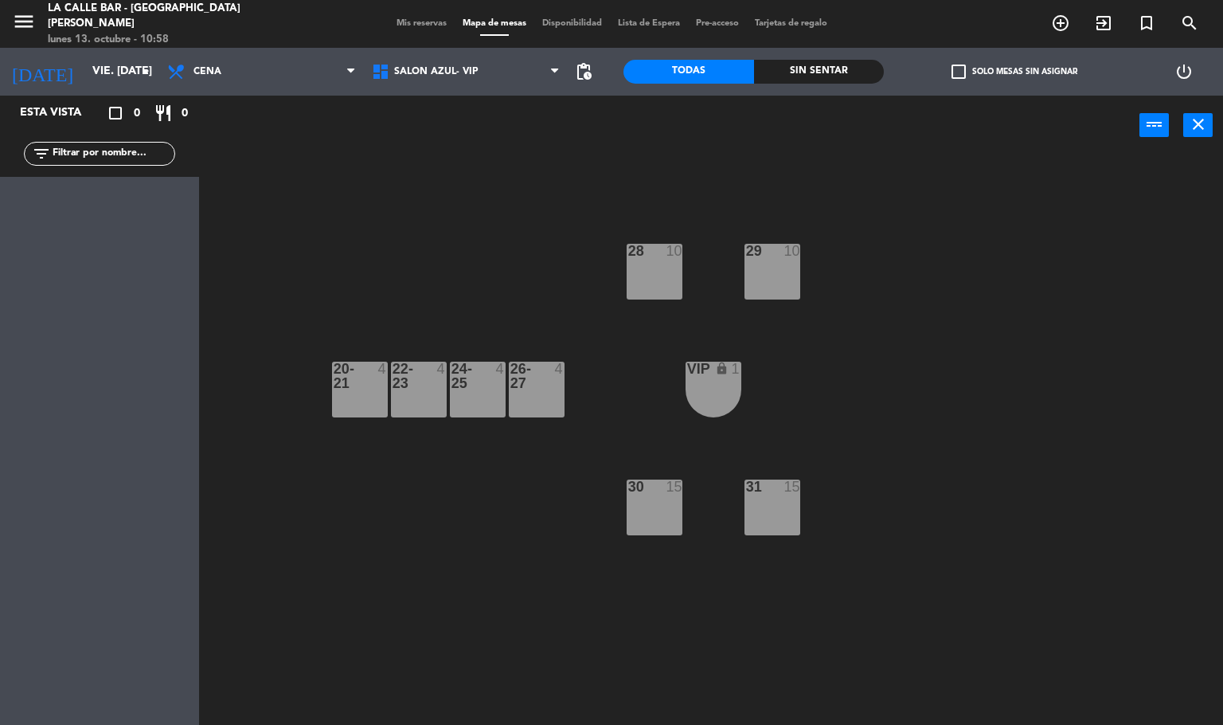
click at [650, 495] on div "30 15" at bounding box center [655, 507] width 56 height 56
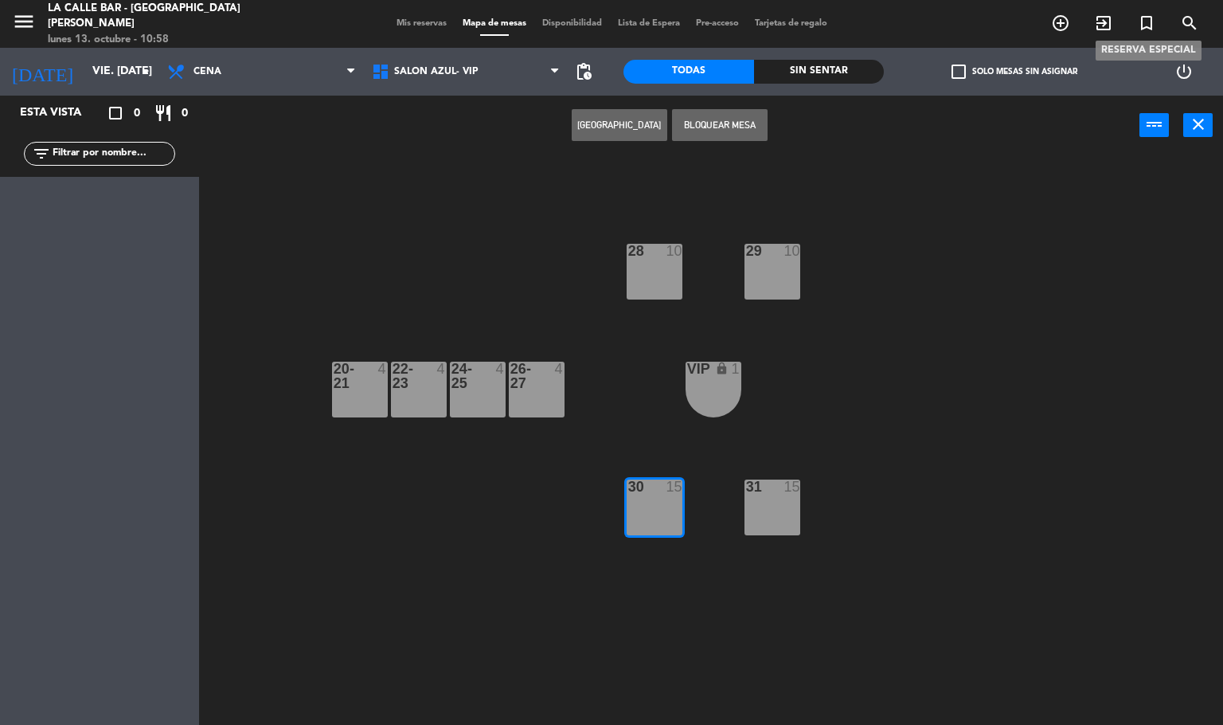
click at [1144, 25] on icon "turned_in_not" at bounding box center [1146, 23] width 19 height 19
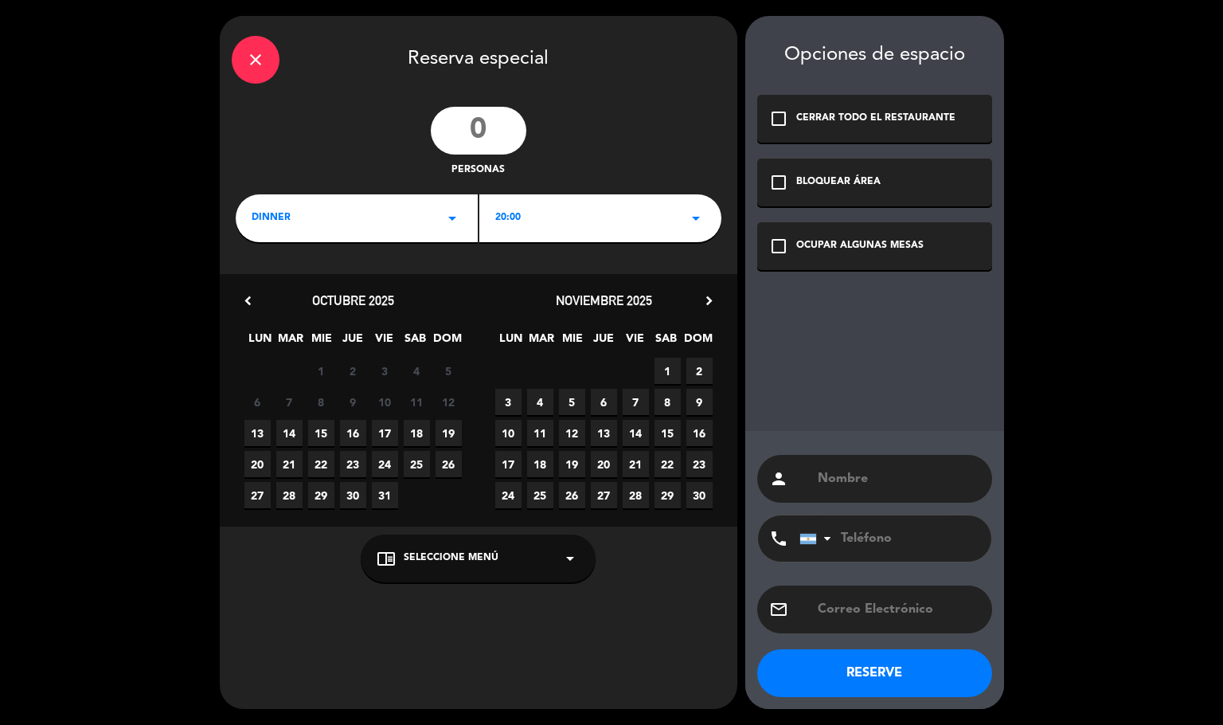
click at [565, 218] on div "20:00 arrow_drop_down" at bounding box center [600, 218] width 242 height 48
click at [505, 333] on div "21:30" at bounding box center [600, 332] width 210 height 16
drag, startPoint x: 485, startPoint y: 130, endPoint x: 452, endPoint y: 130, distance: 32.6
click at [481, 130] on input "number" at bounding box center [479, 131] width 96 height 48
type input "25"
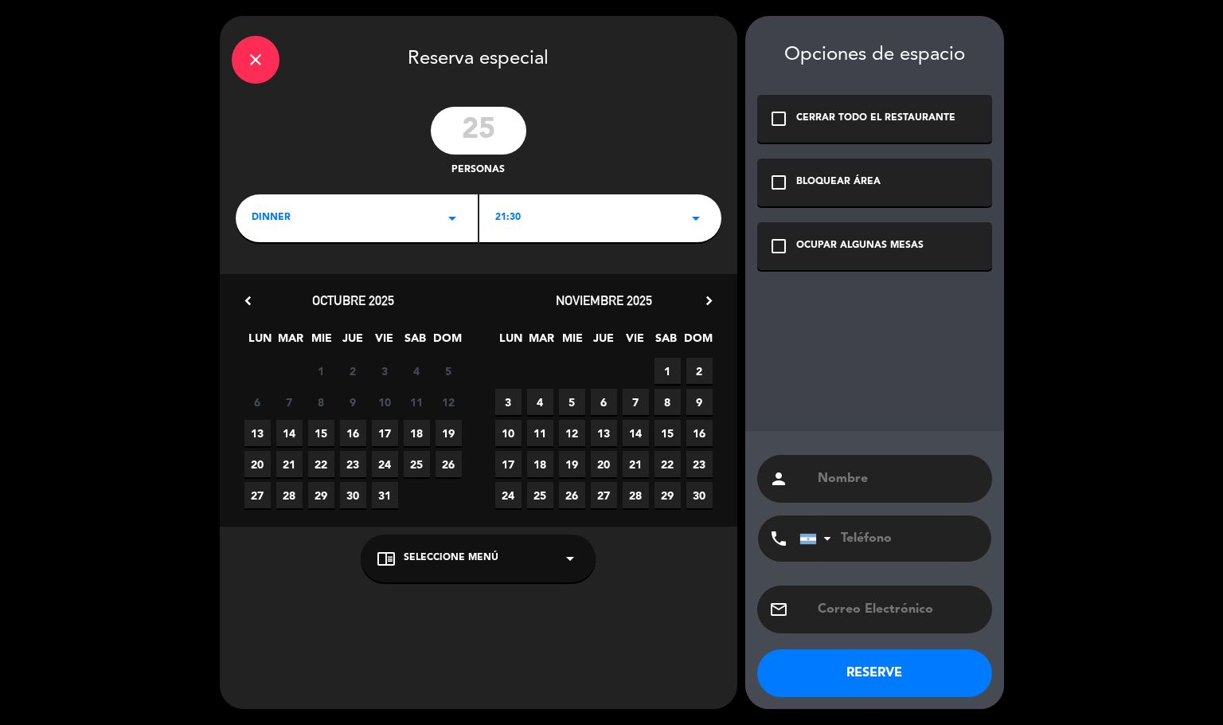
click at [635, 399] on span "7" at bounding box center [636, 402] width 26 height 26
paste input "+54 9 362 412-8130"
type input "+54 9 362 412-8130"
paste input "+54 9 362 412-8130"
type input "+54 9 362 412-8130"
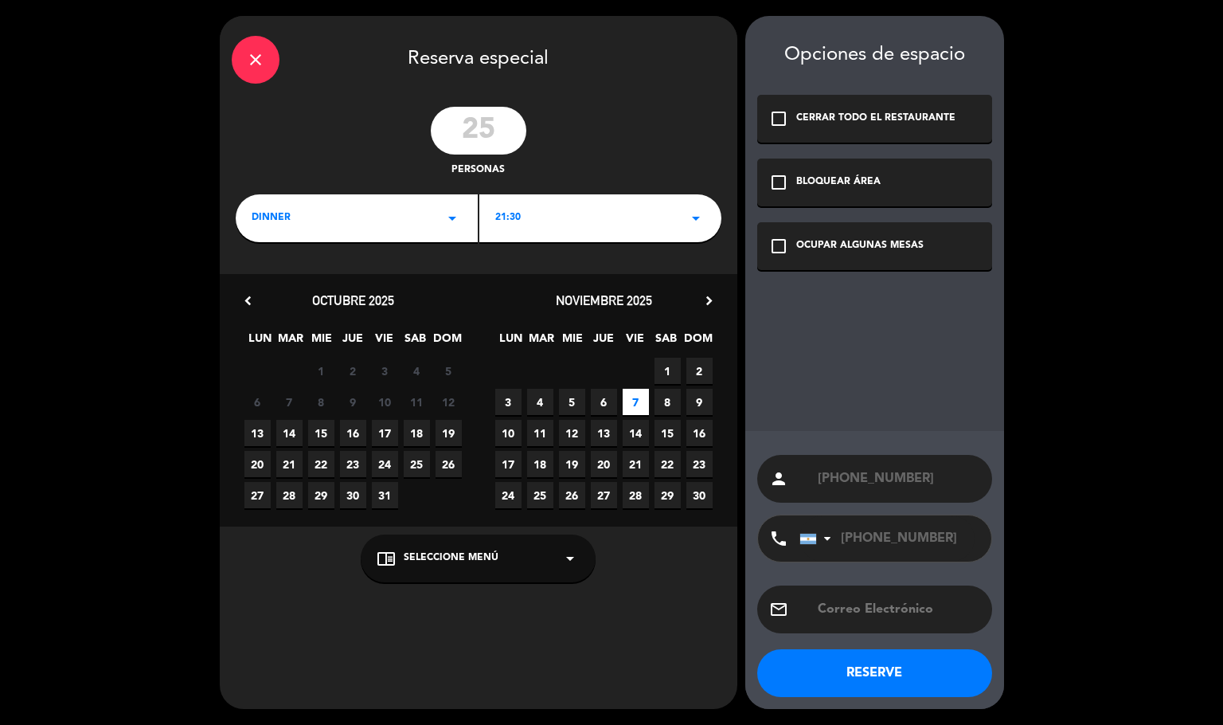
drag, startPoint x: 953, startPoint y: 461, endPoint x: 921, endPoint y: 469, distance: 33.6
click at [913, 463] on div "person +54 9 362 412-8130" at bounding box center [874, 479] width 235 height 48
drag, startPoint x: 936, startPoint y: 473, endPoint x: 784, endPoint y: 440, distance: 155.7
click at [786, 442] on div "person +54 9 362 412-8130 phone United States +1 United Kingdom +44 Peru (Perú)…" at bounding box center [874, 570] width 259 height 278
type input "Irina ramos"
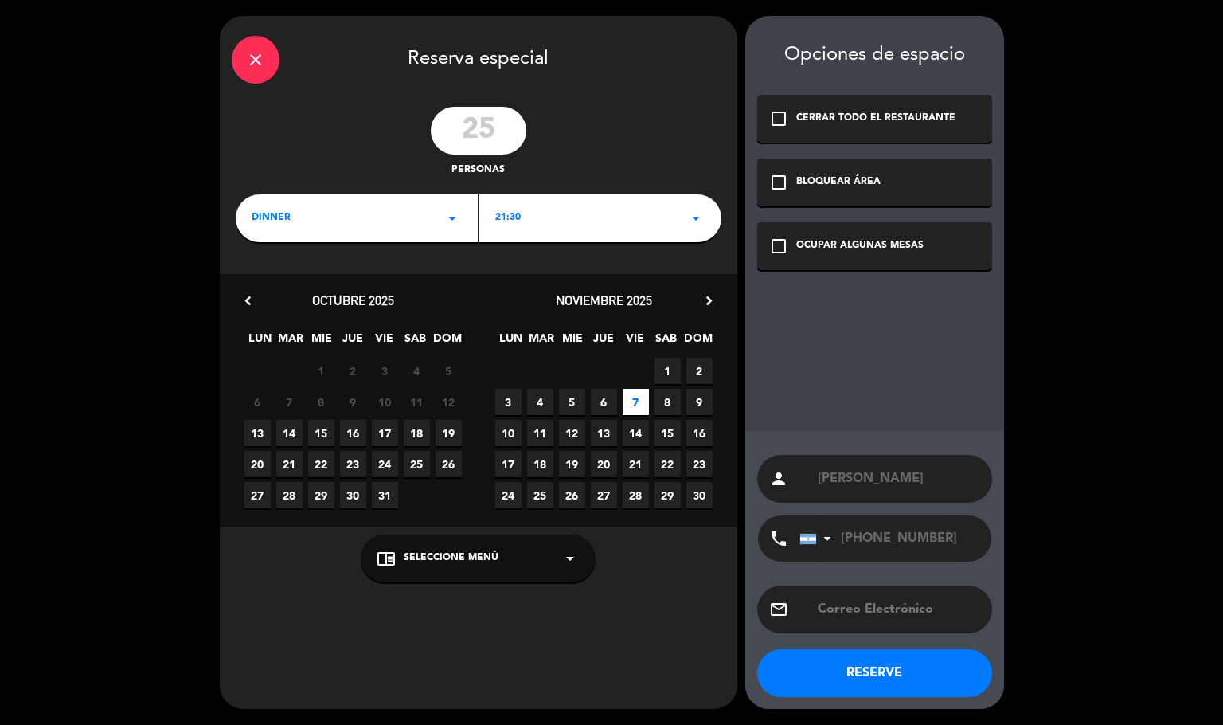
click at [825, 240] on div "OCUPAR ALGUNAS MESAS" at bounding box center [859, 246] width 127 height 16
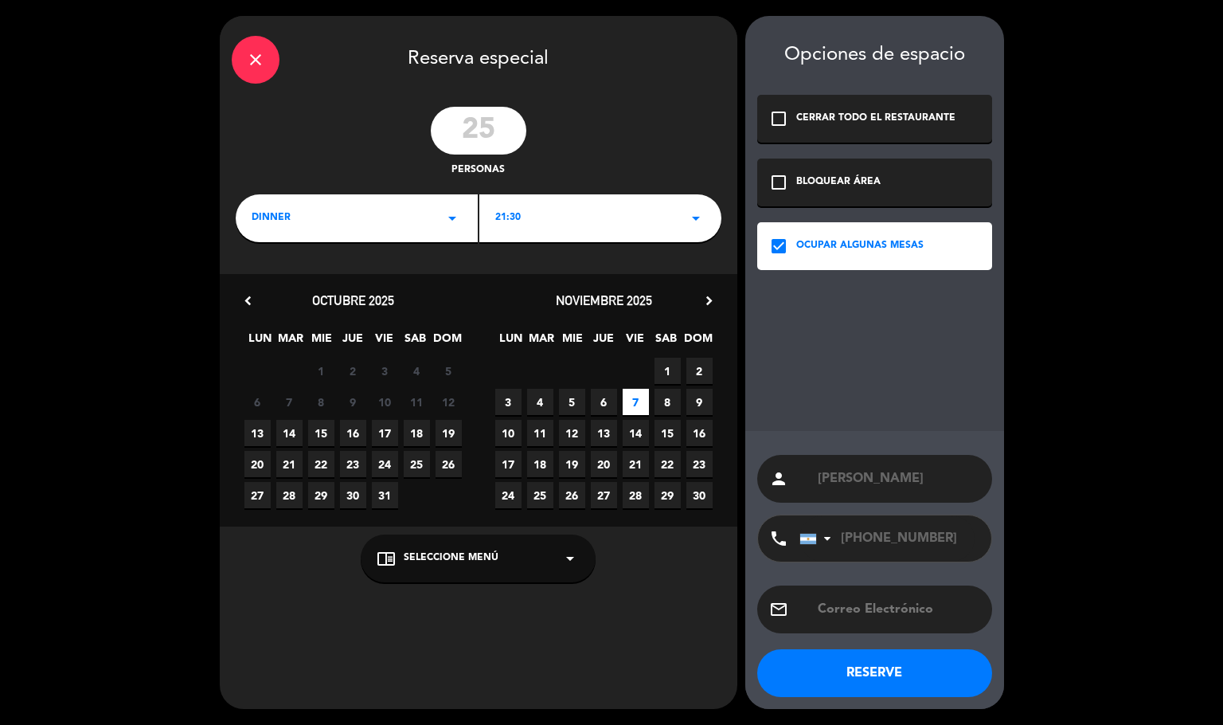
click at [832, 657] on button "RESERVE" at bounding box center [874, 673] width 235 height 48
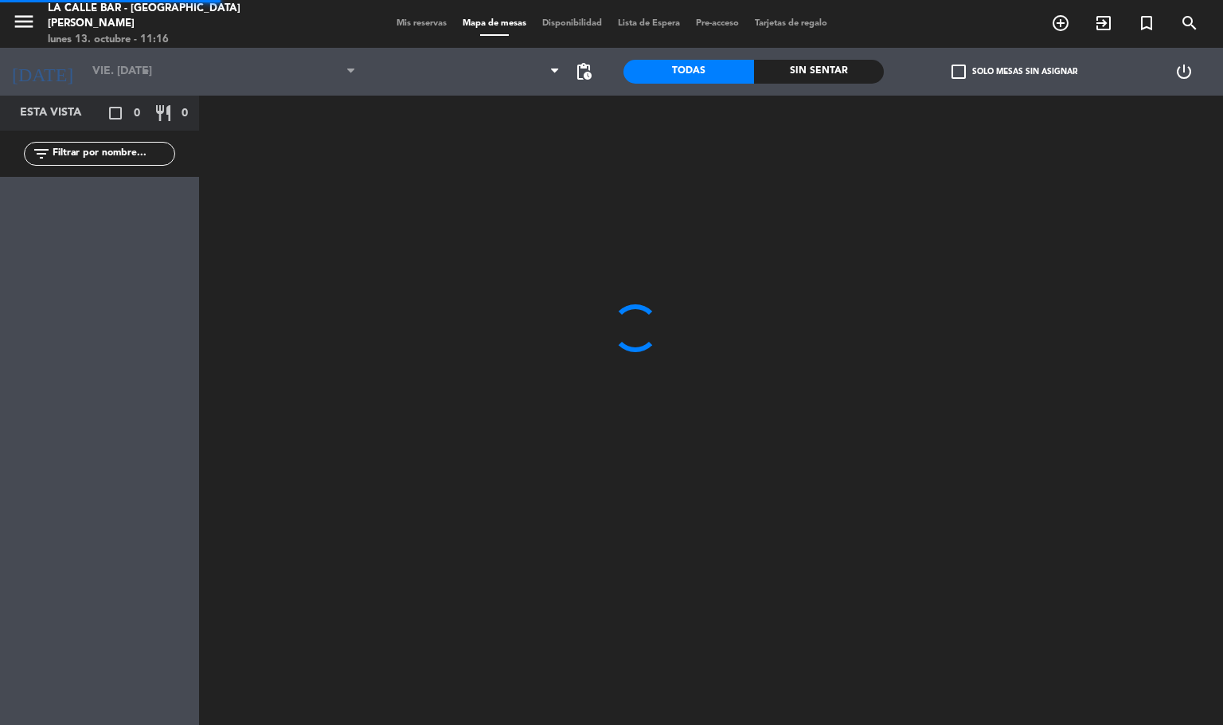
type input "sáb. [DATE]"
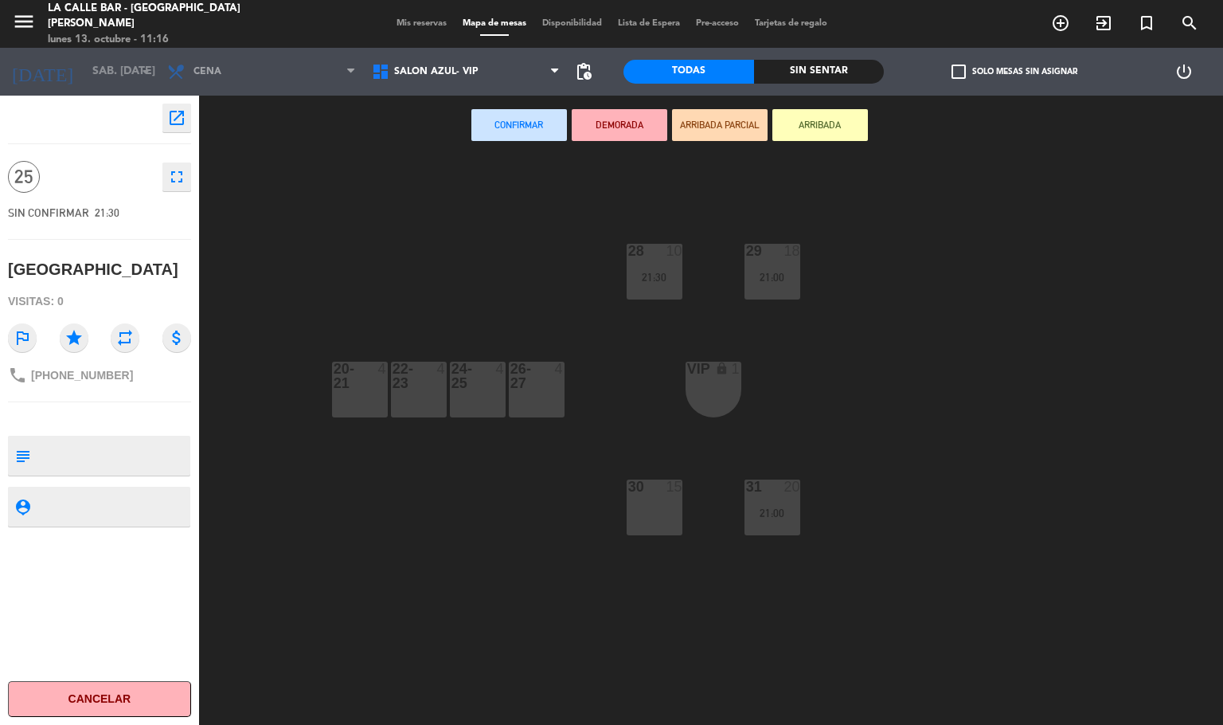
click at [96, 463] on textarea at bounding box center [113, 455] width 152 height 33
type textarea "seña 125k"
click at [137, 480] on div "open_in_new 25 fullscreen SIN CONFIRMAR 21:30 Florencia Visitas: 0 outlined_fla…" at bounding box center [99, 410] width 199 height 629
click at [139, 481] on div "open_in_new 25 fullscreen SIN CONFIRMAR 21:30 Florencia Visitas: 0 outlined_fla…" at bounding box center [99, 410] width 199 height 629
click at [550, 26] on div "menu La Calle Bar - Villa crespo lunes 13. octubre - 11:16 Mis reservas Mapa de…" at bounding box center [611, 24] width 1223 height 48
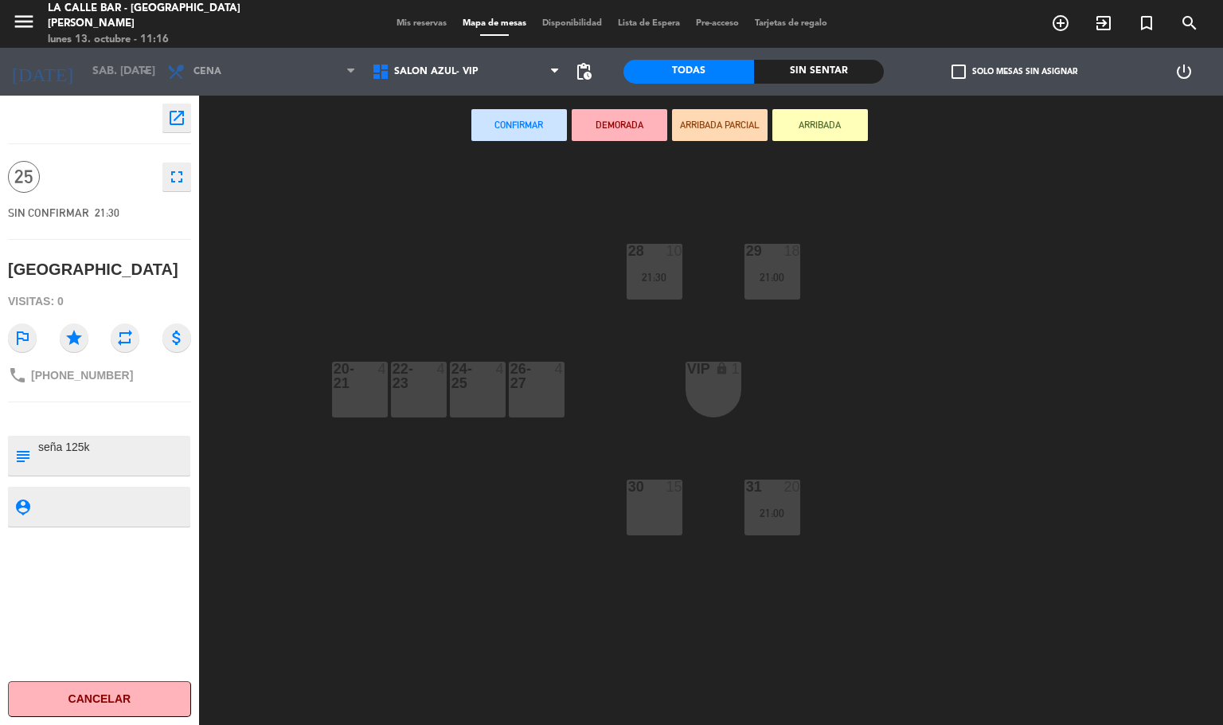
click at [549, 24] on span "Disponibilidad" at bounding box center [572, 23] width 76 height 9
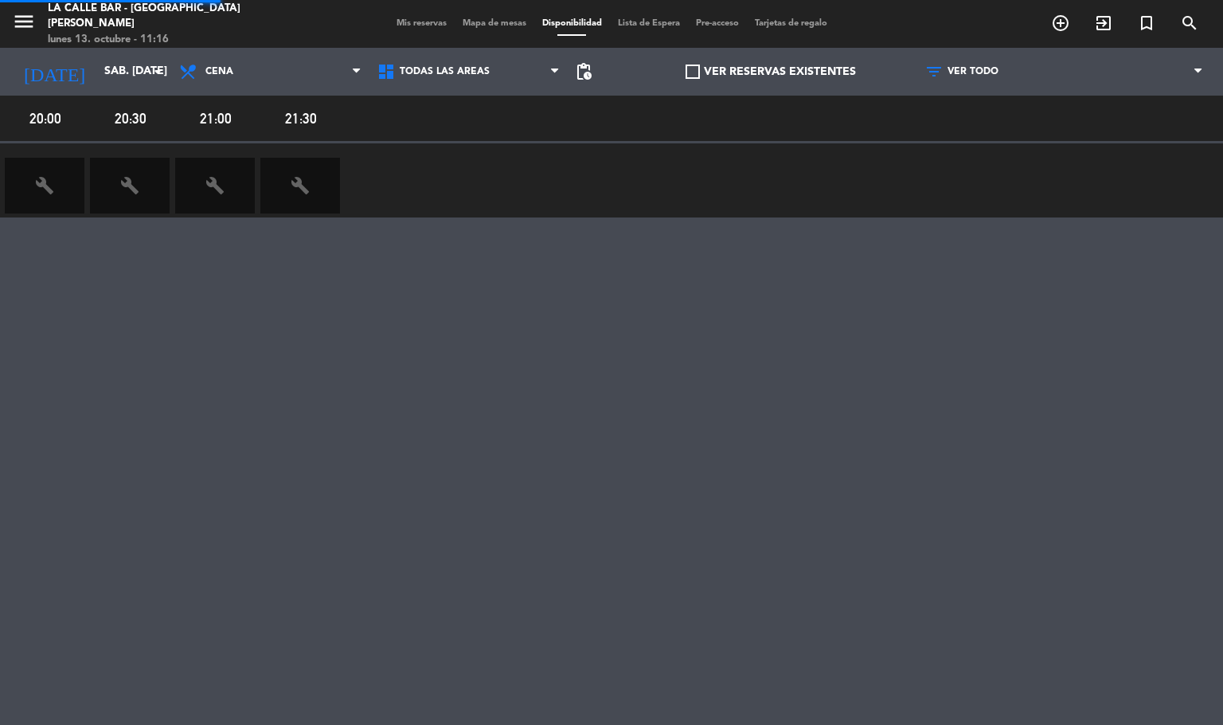
click at [497, 19] on span "Mapa de mesas" at bounding box center [495, 23] width 80 height 9
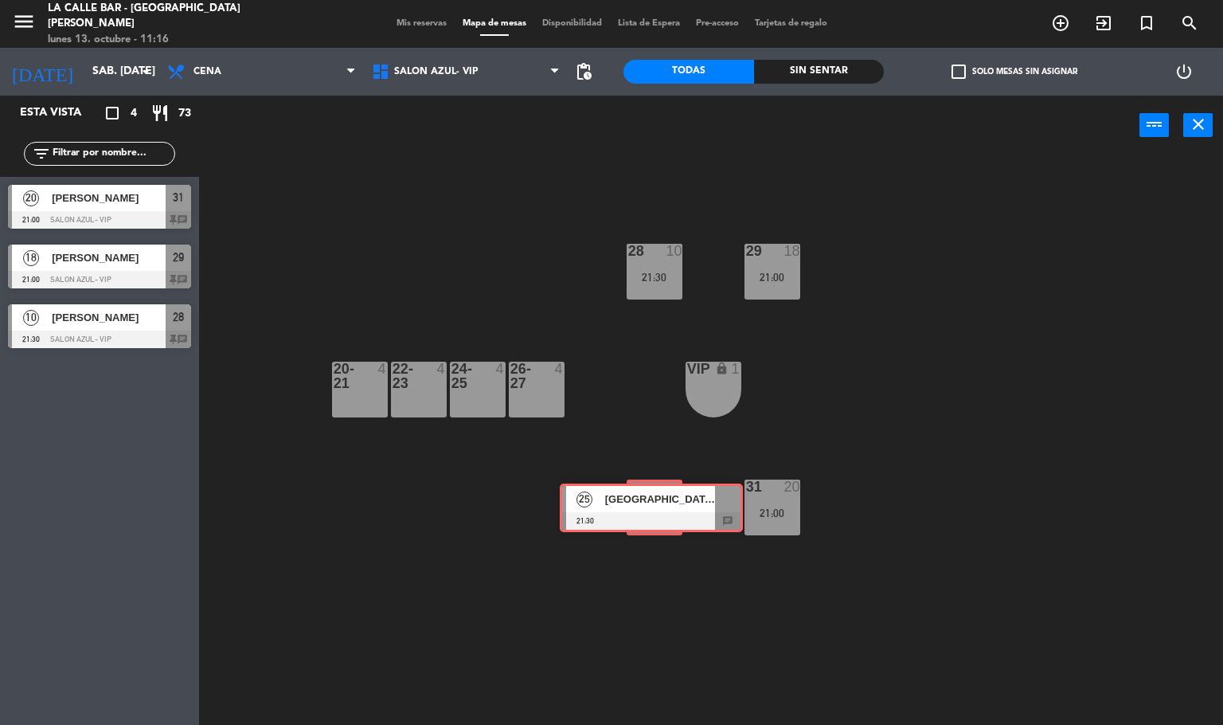
drag, startPoint x: 103, startPoint y: 380, endPoint x: 655, endPoint y: 499, distance: 564.6
click at [655, 499] on div "Esta vista crop_square 4 restaurant 73 filter_list 20 Johana Blanco 21:00 SALON…" at bounding box center [611, 411] width 1223 height 630
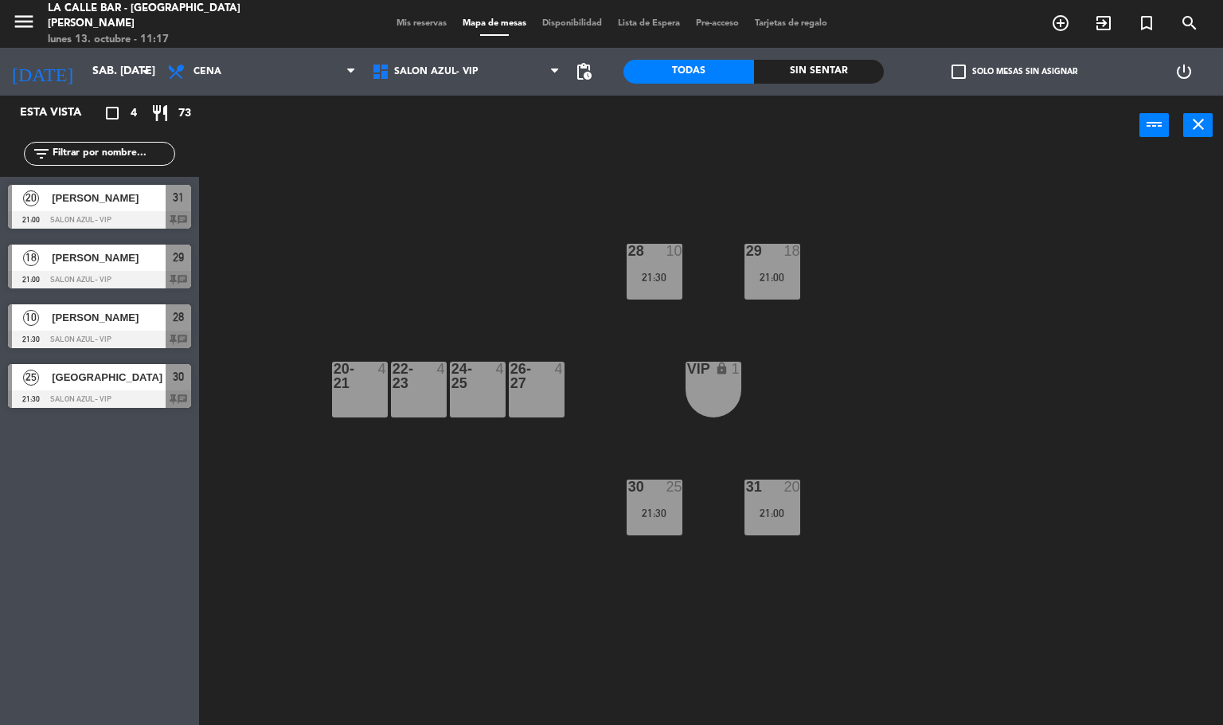
click at [89, 380] on span "[GEOGRAPHIC_DATA]" at bounding box center [109, 377] width 114 height 17
